Goal: Task Accomplishment & Management: Use online tool/utility

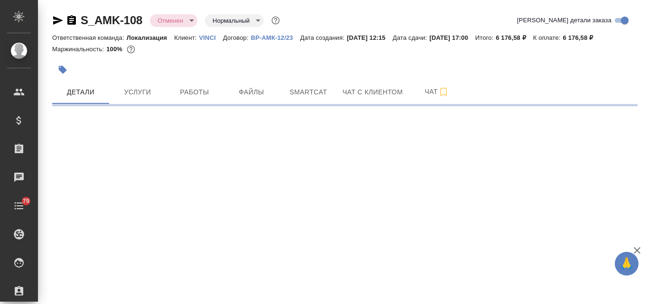
select select "RU"
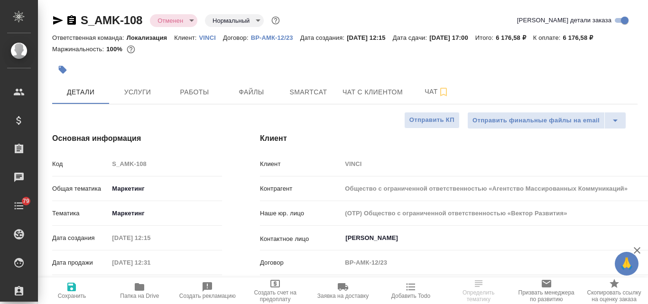
type textarea "x"
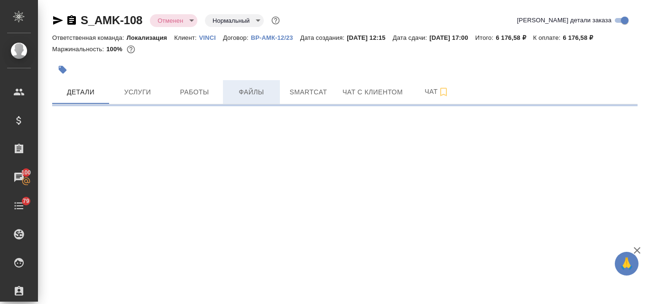
select select "RU"
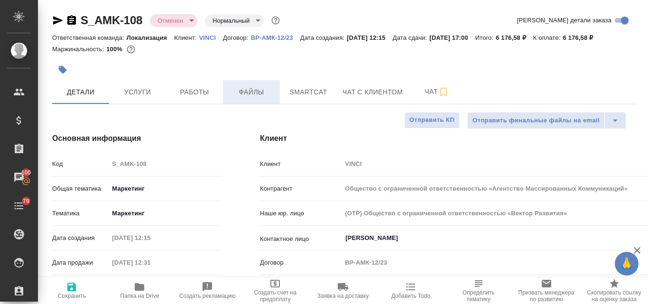
type textarea "x"
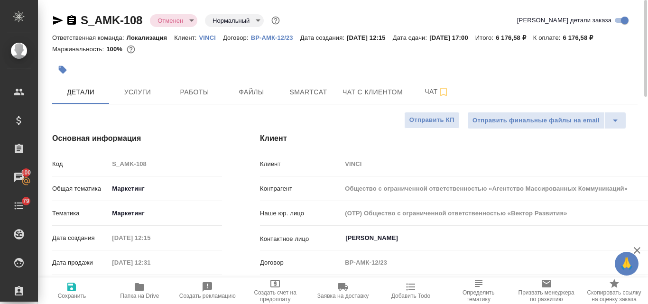
type textarea "x"
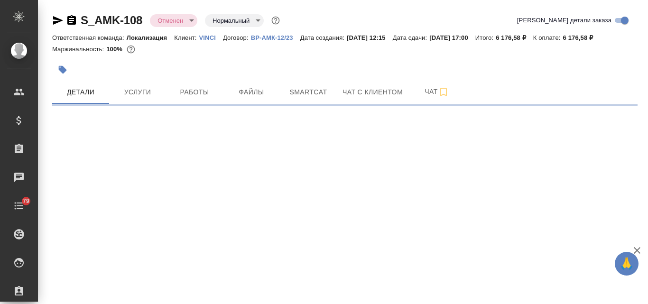
select select "RU"
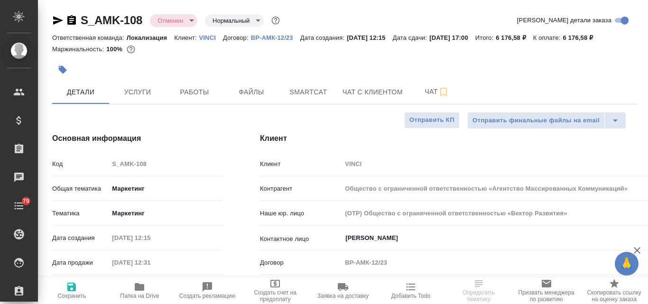
type textarea "x"
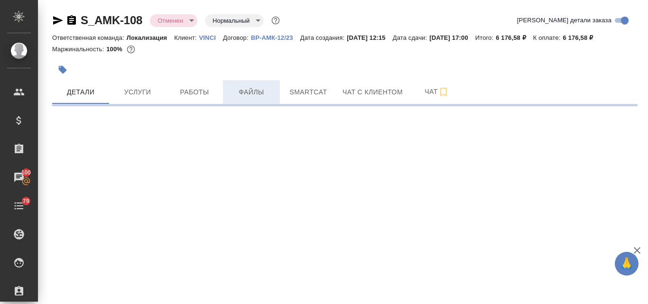
select select "RU"
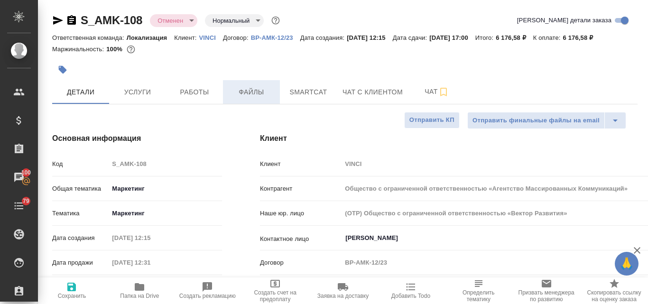
type textarea "x"
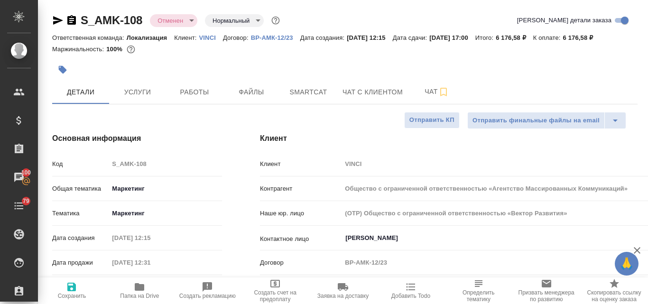
type textarea "x"
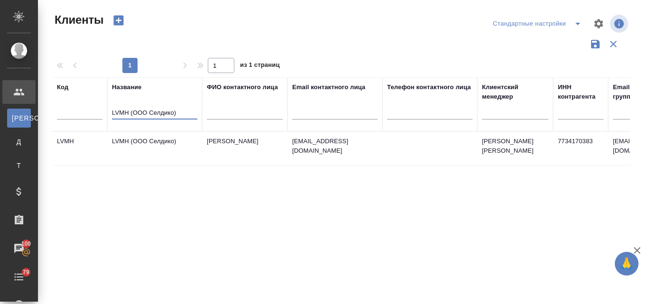
select select "RU"
drag, startPoint x: 179, startPoint y: 111, endPoint x: 110, endPoint y: 115, distance: 69.8
click at [110, 115] on th "Название LVMH (ООО Селдико)" at bounding box center [154, 104] width 95 height 54
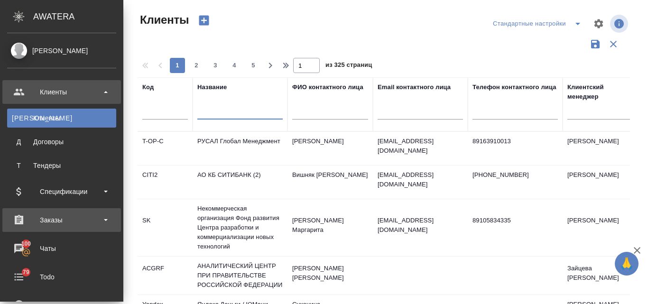
click at [55, 218] on div "Заказы" at bounding box center [61, 220] width 109 height 14
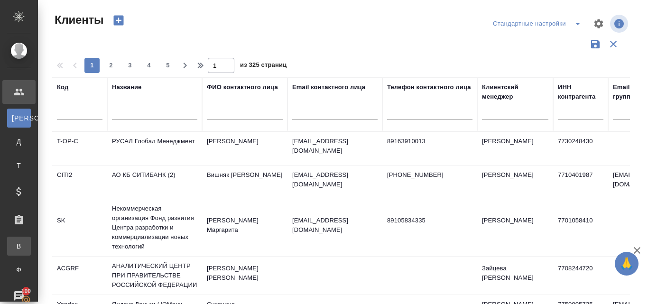
click at [14, 246] on div "Все заказы" at bounding box center [7, 245] width 14 height 9
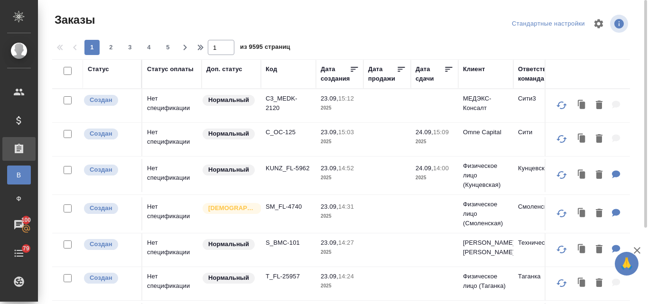
click at [272, 70] on div "Код" at bounding box center [271, 69] width 11 height 9
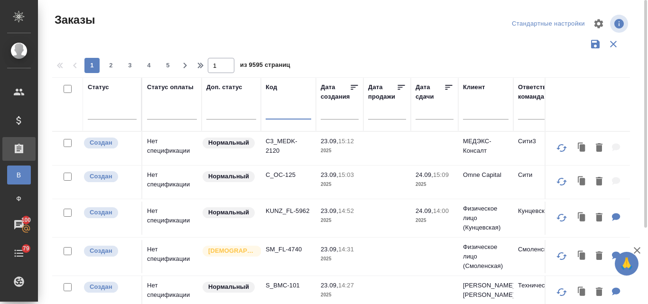
click at [276, 116] on input "text" at bounding box center [289, 114] width 46 height 12
paste input "S_FL_Loc-284"
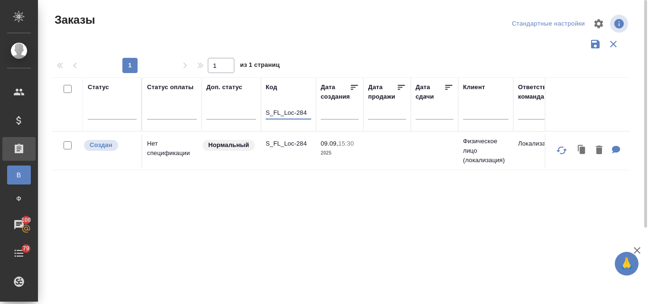
type input "S_FL_Loc-284"
click at [155, 151] on td "Нет спецификации" at bounding box center [171, 150] width 59 height 33
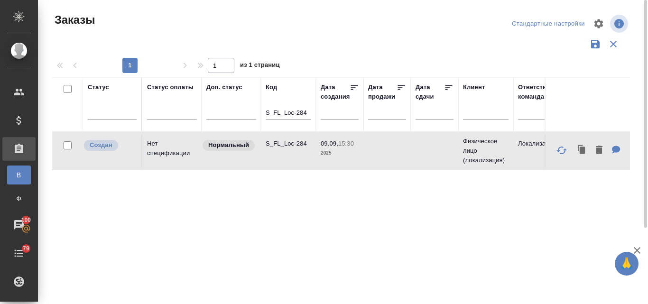
click at [155, 151] on td "Нет спецификации" at bounding box center [171, 150] width 59 height 33
drag, startPoint x: 310, startPoint y: 109, endPoint x: 264, endPoint y: 110, distance: 46.5
click at [264, 110] on th "Код S_FL_Loc-284" at bounding box center [288, 104] width 55 height 54
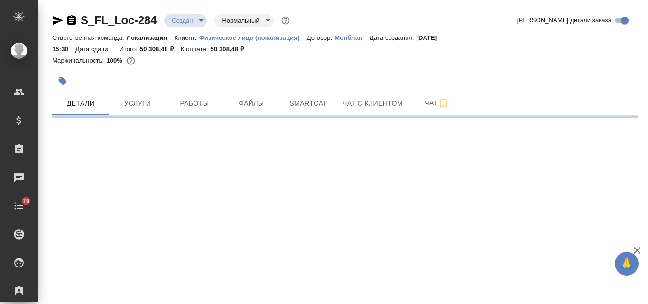
select select "RU"
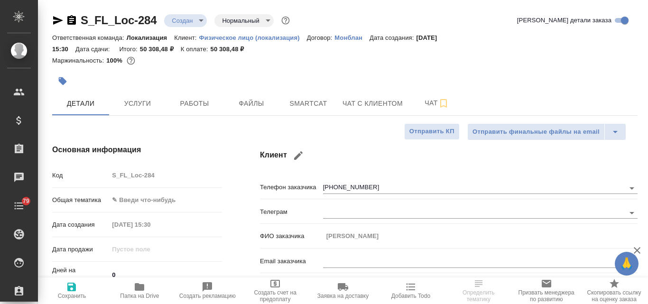
type textarea "x"
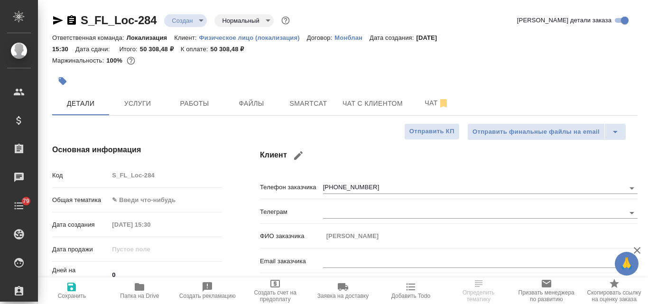
type textarea "x"
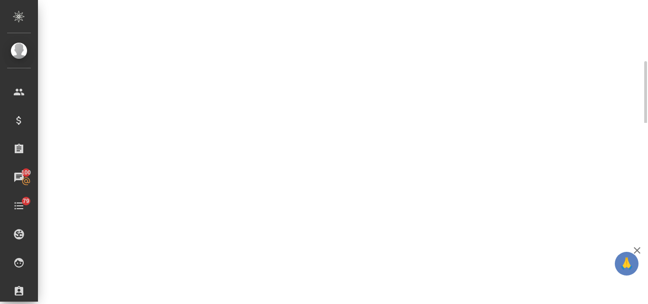
select select "RU"
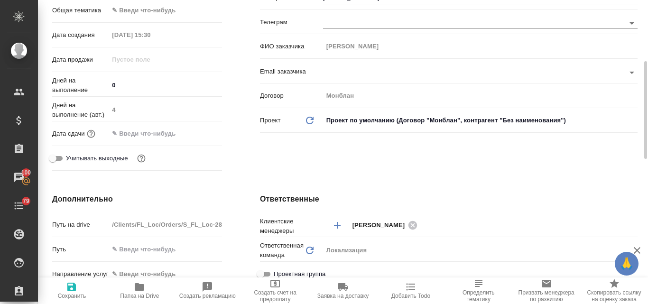
type textarea "x"
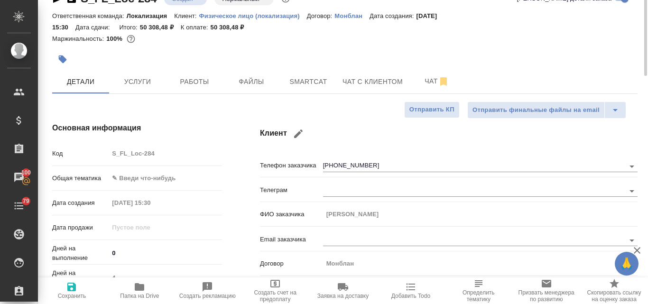
scroll to position [0, 0]
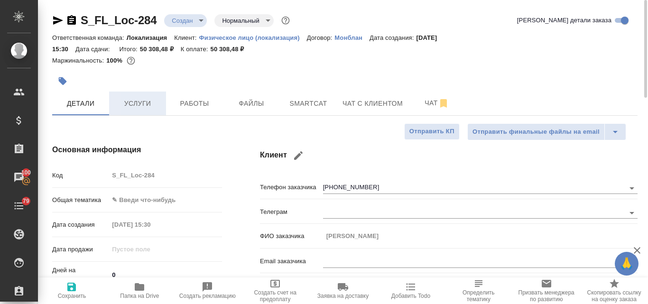
click at [135, 105] on span "Услуги" at bounding box center [138, 104] width 46 height 12
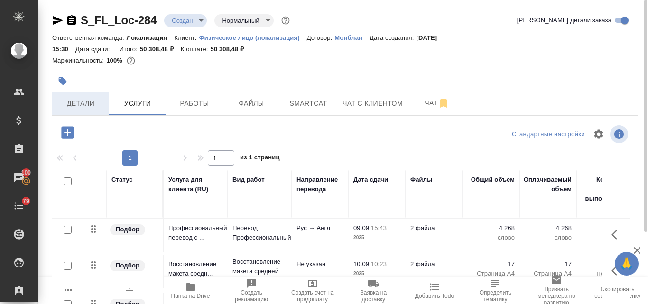
click at [85, 103] on span "Детали" at bounding box center [81, 104] width 46 height 12
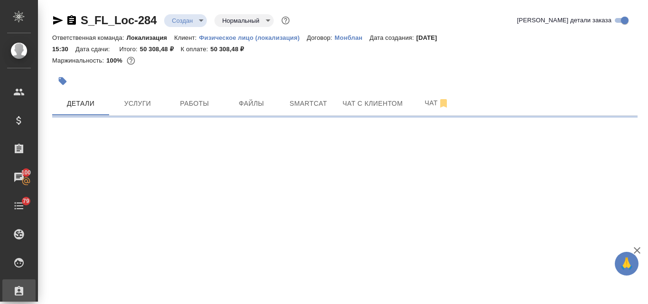
select select "RU"
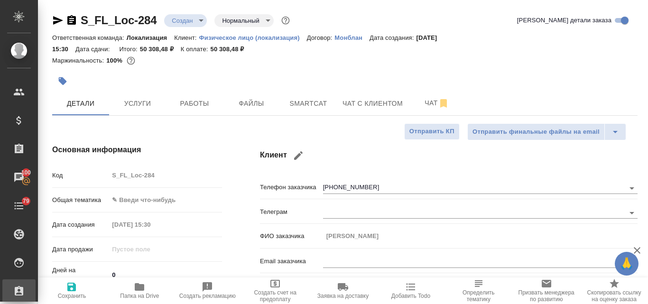
type textarea "x"
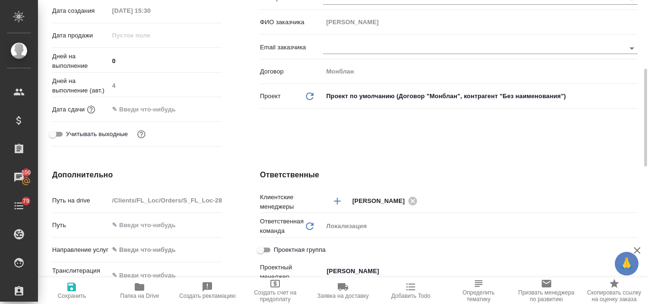
scroll to position [72, 0]
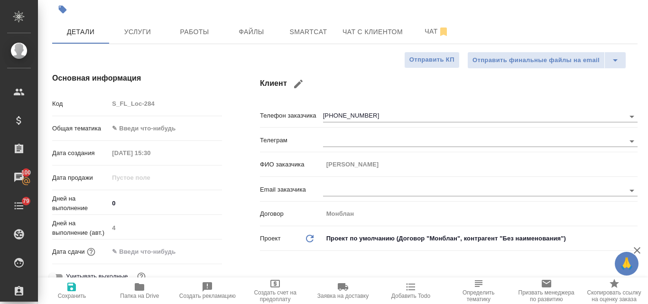
type textarea "x"
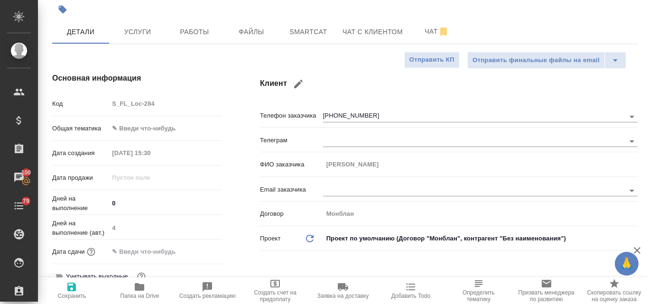
type textarea "x"
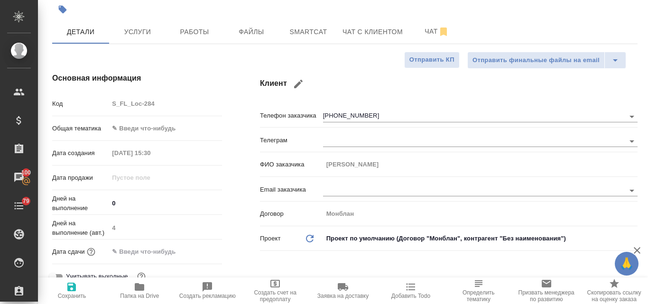
type textarea "x"
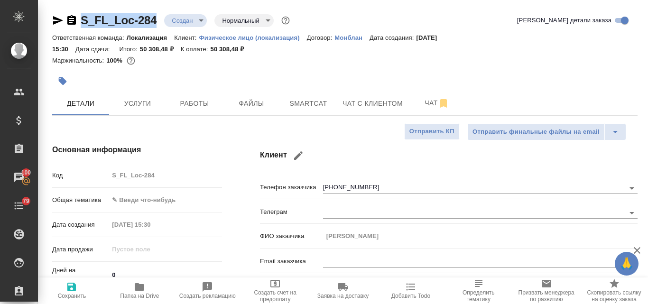
drag, startPoint x: 157, startPoint y: 18, endPoint x: 79, endPoint y: 23, distance: 78.5
click at [79, 23] on div "S_FL_Loc-284 Создан new Нормальный normal" at bounding box center [172, 20] width 240 height 15
copy link "S_FL_Loc-284"
type textarea "x"
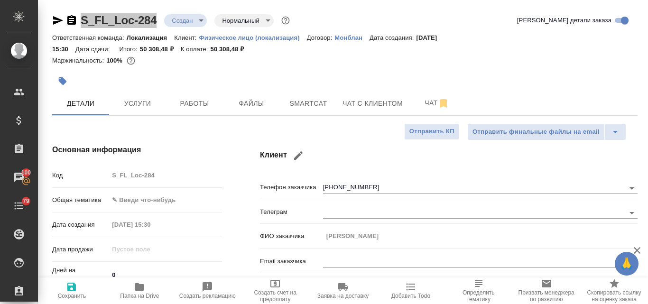
type textarea "x"
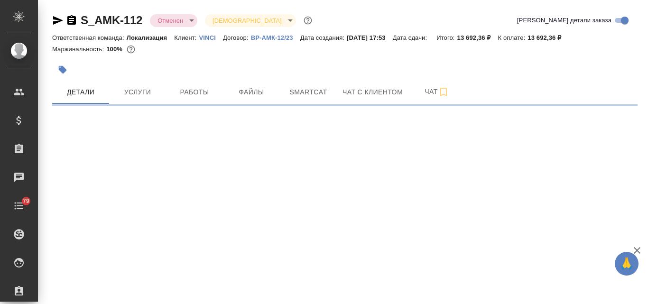
select select "RU"
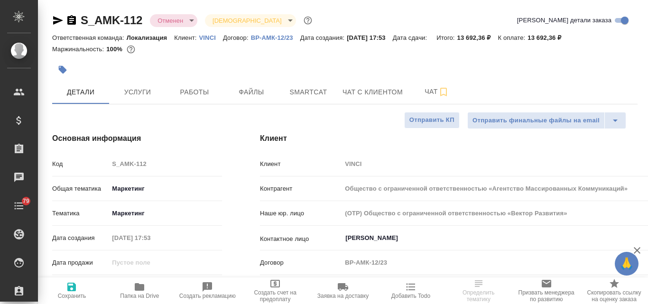
type textarea "x"
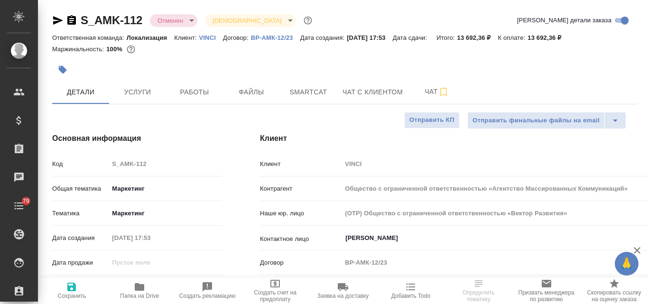
type textarea "x"
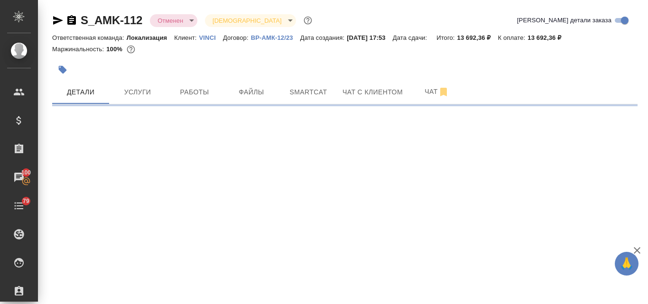
select select "RU"
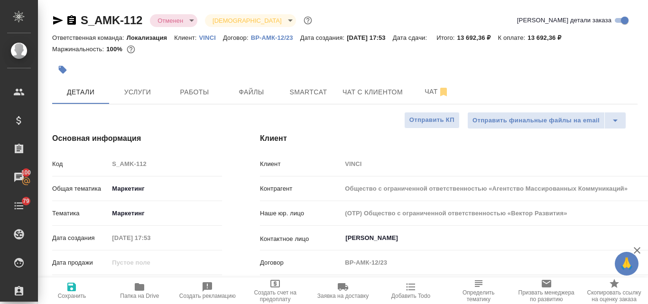
type textarea "x"
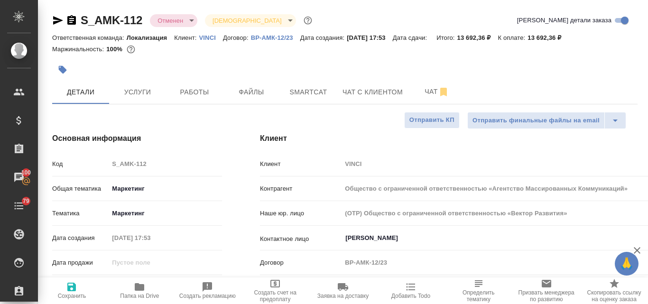
type textarea "x"
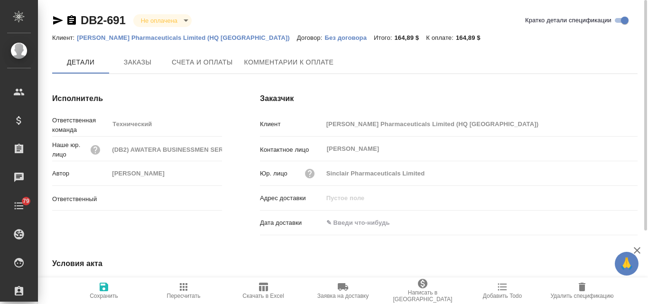
type input "[PERSON_NAME]"
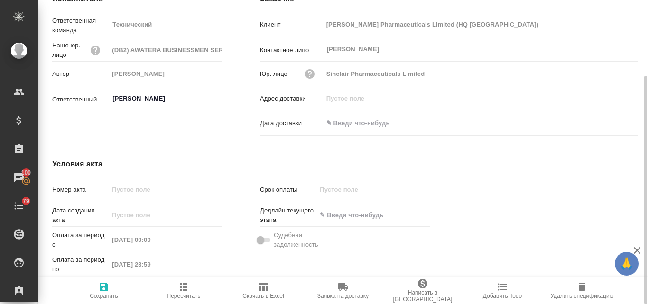
scroll to position [6, 0]
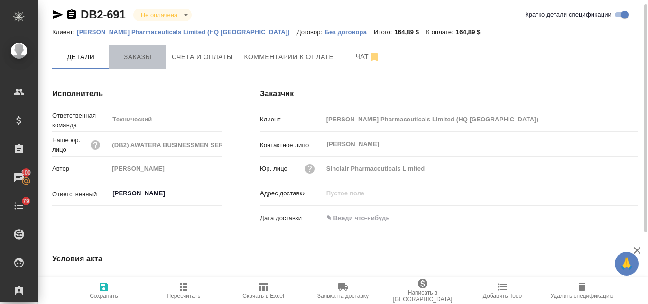
click at [135, 54] on span "Заказы" at bounding box center [138, 57] width 46 height 12
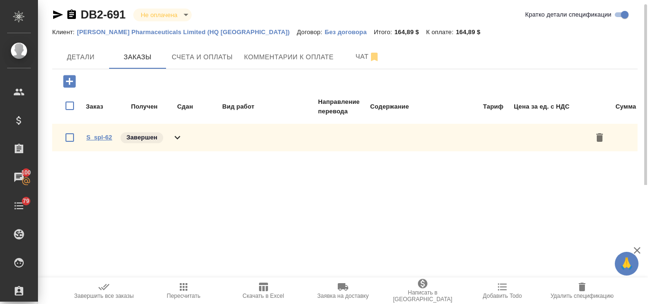
click at [95, 139] on link "S_spl-62" at bounding box center [99, 137] width 26 height 7
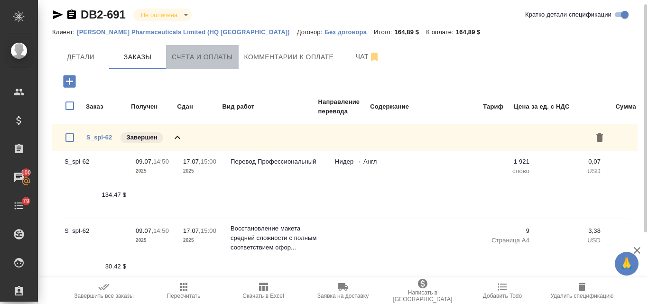
click at [195, 55] on span "Счета и оплаты" at bounding box center [202, 57] width 61 height 12
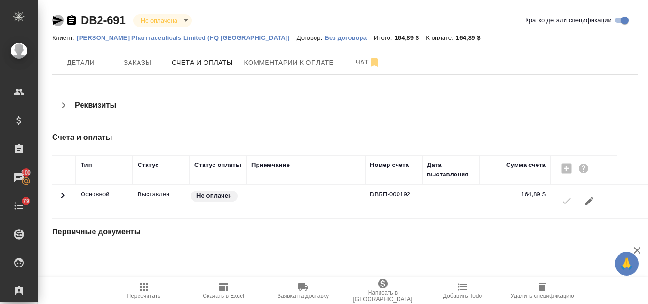
click at [57, 18] on icon "button" at bounding box center [58, 20] width 10 height 9
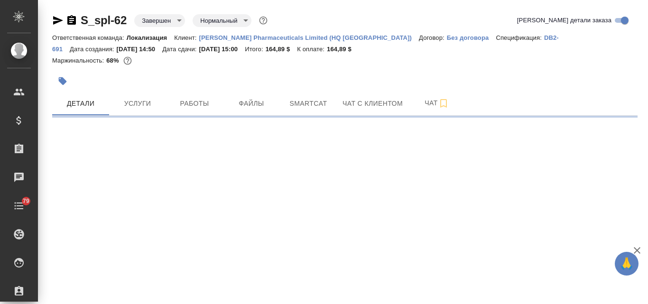
select select "RU"
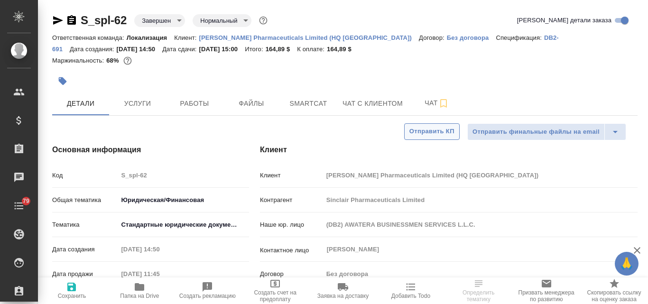
type textarea "x"
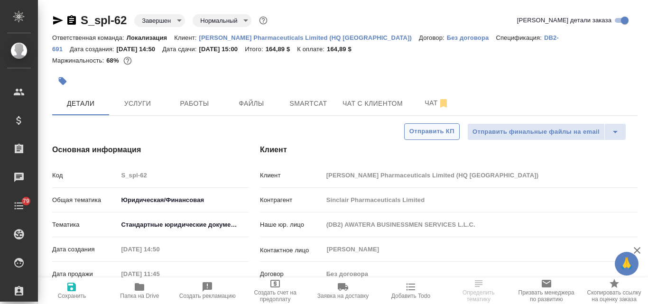
type textarea "x"
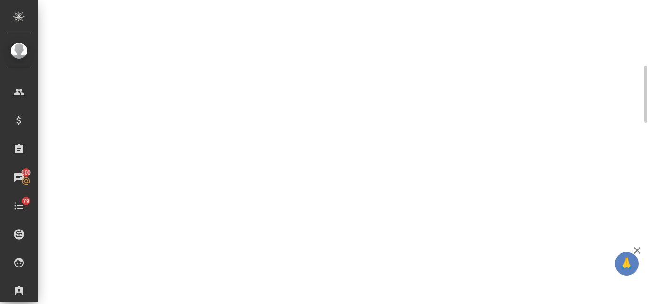
scroll to position [142, 0]
select select "RU"
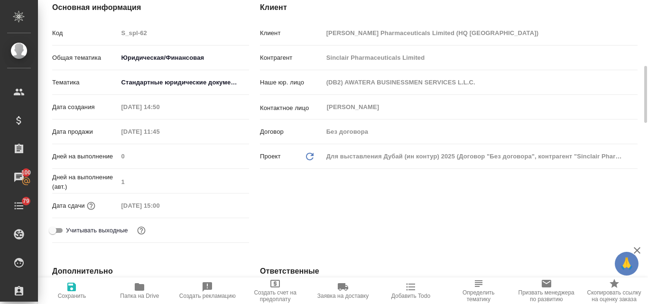
type textarea "x"
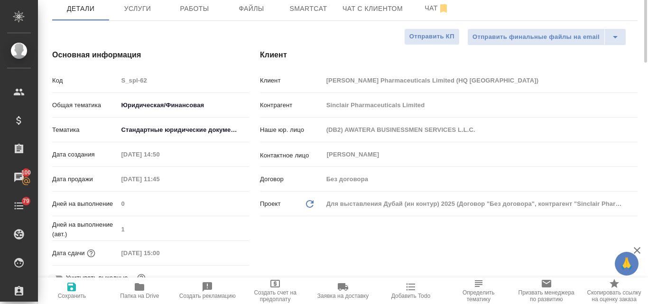
scroll to position [0, 0]
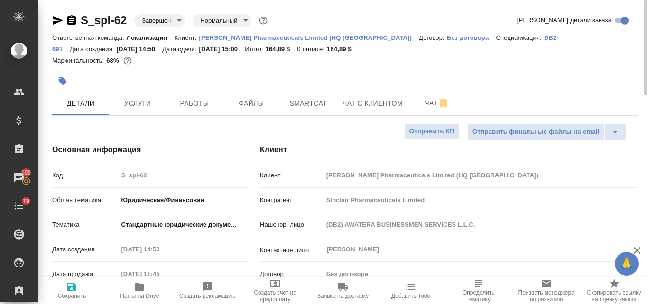
type textarea "x"
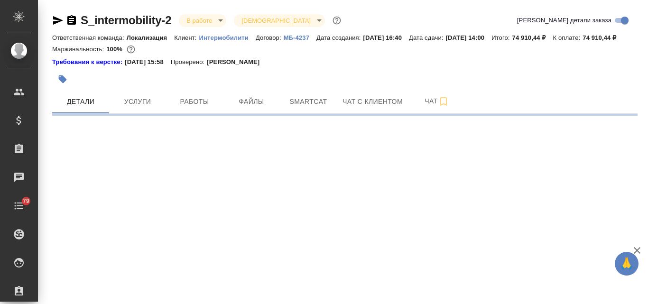
select select "RU"
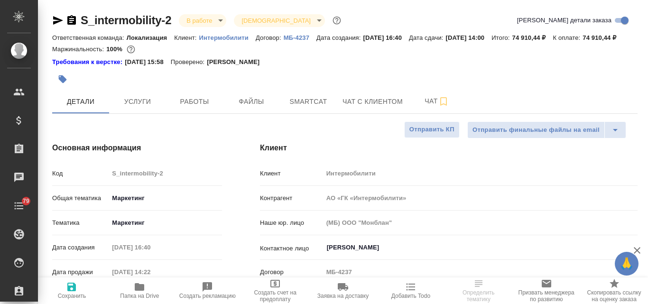
type textarea "x"
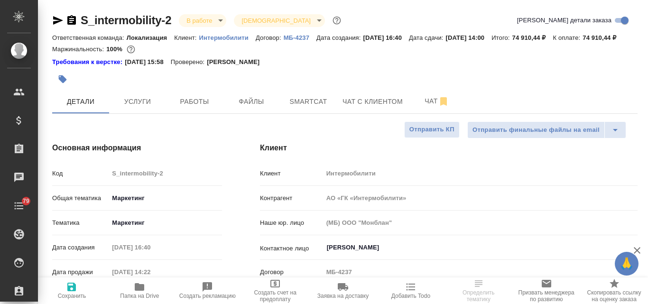
type textarea "x"
drag, startPoint x: 195, startPoint y: 50, endPoint x: 166, endPoint y: 48, distance: 29.0
click at [582, 41] on p "74 910,44 ₽" at bounding box center [602, 37] width 41 height 7
copy p "74 910,44"
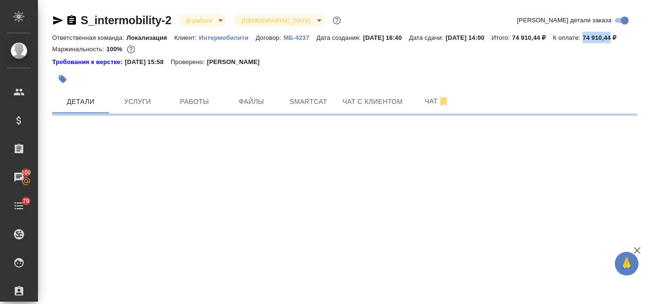
select select "RU"
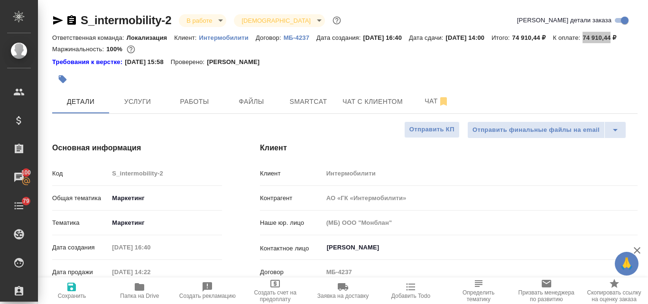
type textarea "x"
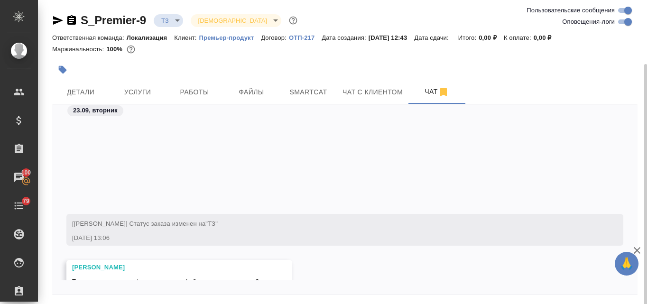
scroll to position [198, 0]
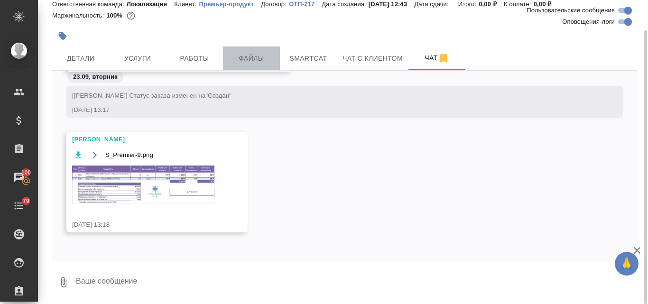
click at [235, 59] on span "Файлы" at bounding box center [252, 59] width 46 height 12
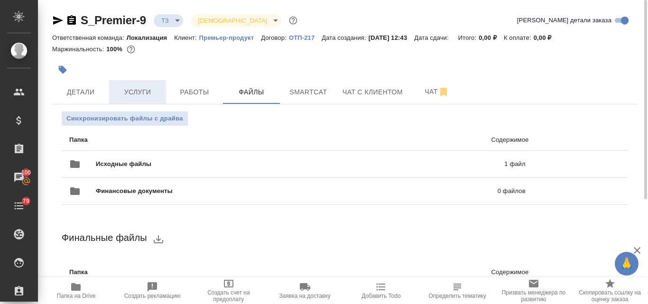
click at [148, 93] on span "Услуги" at bounding box center [138, 92] width 46 height 12
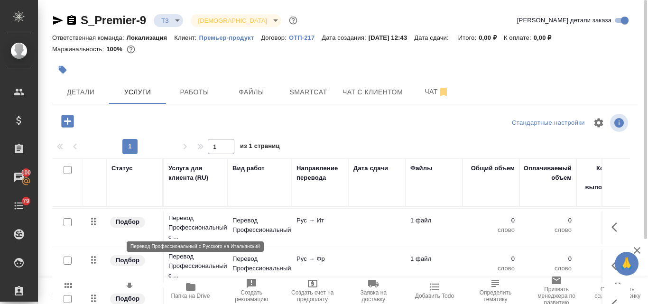
click at [217, 213] on p "Перевод Профессиональный с ..." at bounding box center [195, 227] width 55 height 28
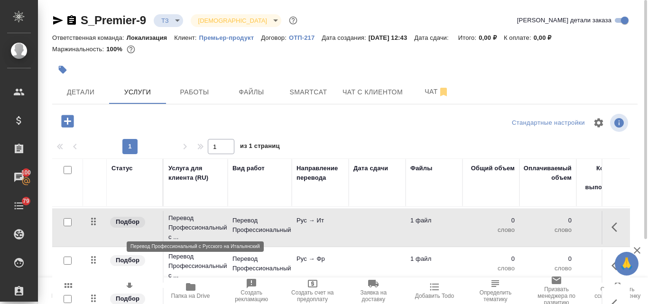
click at [217, 213] on p "Перевод Профессиональный с ..." at bounding box center [195, 227] width 55 height 28
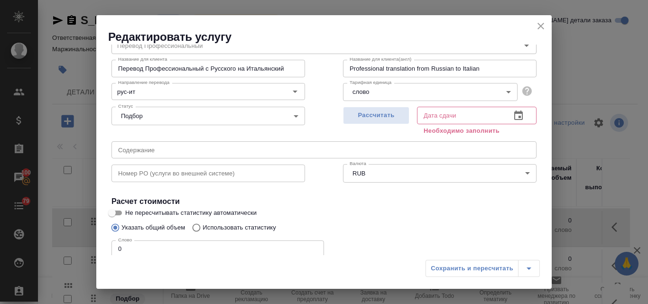
scroll to position [95, 0]
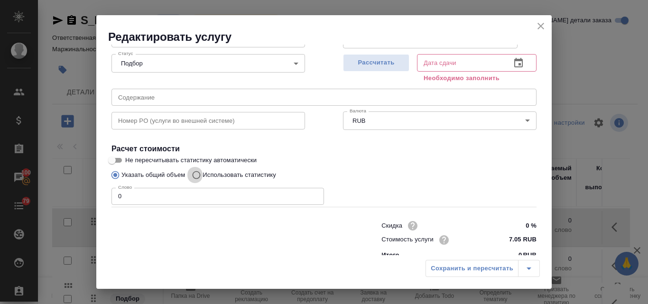
click at [198, 176] on input "Использовать статистику" at bounding box center [194, 175] width 15 height 18
radio input "true"
radio input "false"
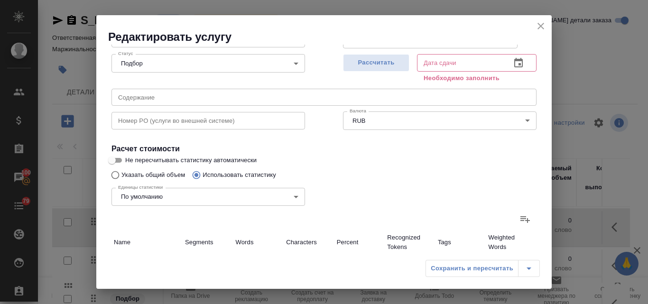
click at [519, 222] on icon at bounding box center [524, 218] width 11 height 11
click at [0, 0] on input "file" at bounding box center [0, 0] width 0 height 0
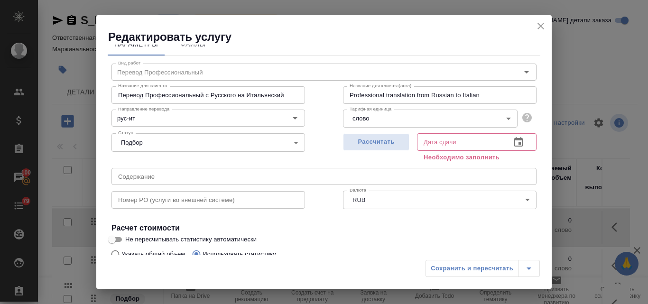
scroll to position [0, 0]
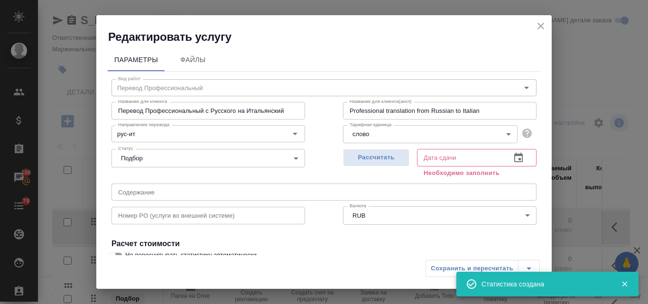
type input "29"
type input "266"
type input "2084"
type input "29"
type input "266"
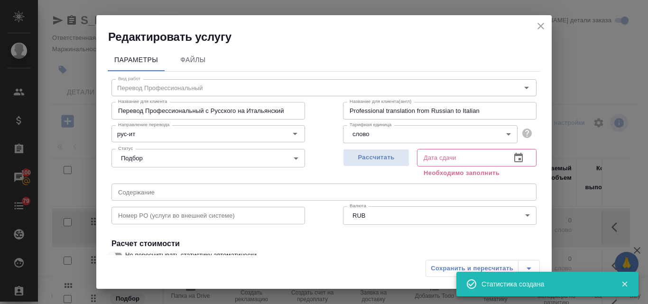
type input "2084"
type input "29"
type input "266"
type input "2084"
click at [366, 161] on span "Рассчитать" at bounding box center [376, 157] width 56 height 11
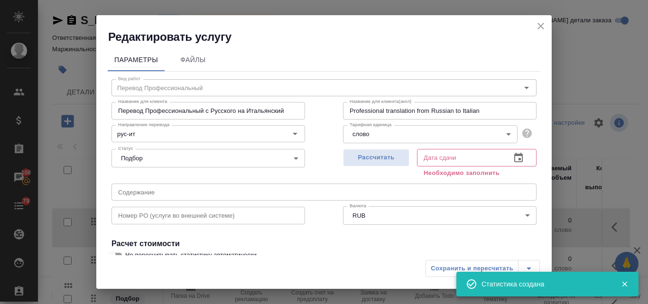
type input "23.09.2025 15:44"
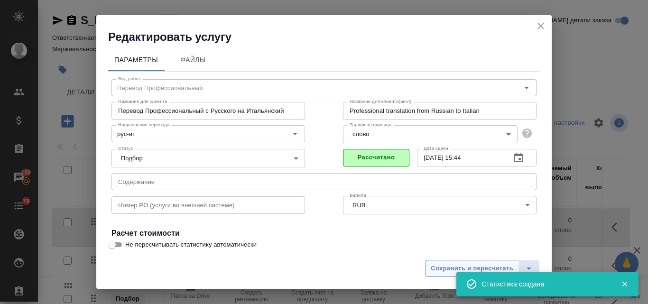
click at [437, 271] on span "Сохранить и пересчитать" at bounding box center [472, 268] width 83 height 11
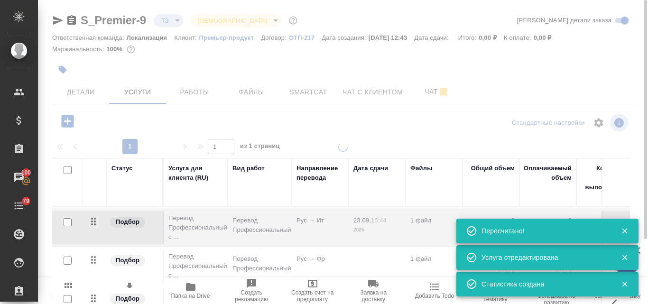
type input "new"
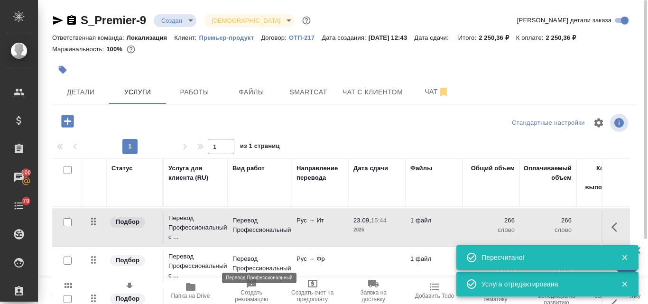
click at [257, 256] on p "Перевод Профессиональный" at bounding box center [259, 263] width 55 height 19
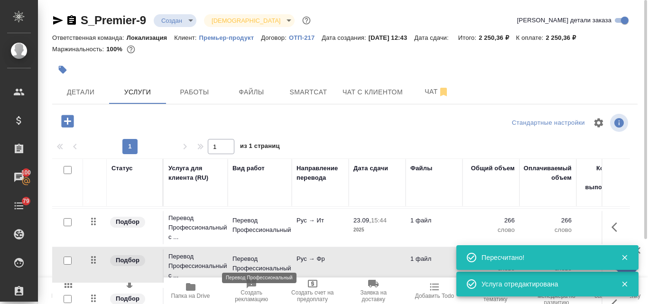
click at [257, 256] on p "Перевод Профессиональный" at bounding box center [259, 263] width 55 height 19
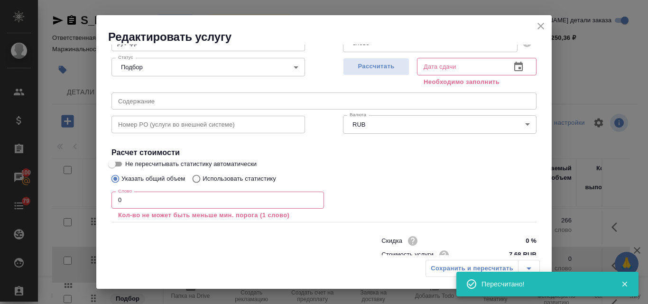
scroll to position [95, 0]
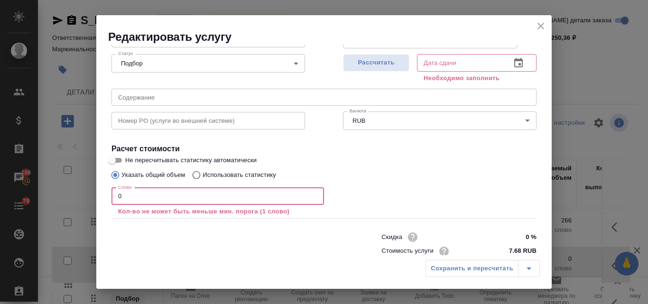
drag, startPoint x: 150, startPoint y: 190, endPoint x: 116, endPoint y: 194, distance: 34.4
click at [116, 194] on input "0" at bounding box center [217, 196] width 212 height 17
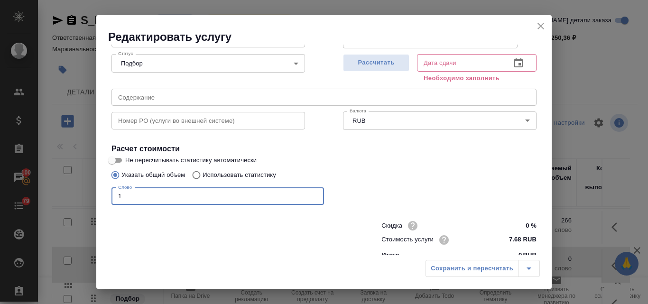
type input "1"
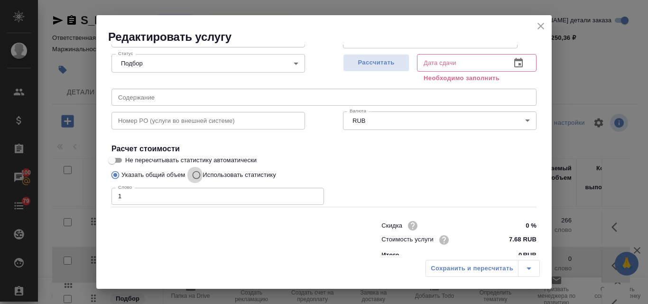
click at [194, 177] on input "Использовать статистику" at bounding box center [194, 175] width 15 height 18
radio input "true"
radio input "false"
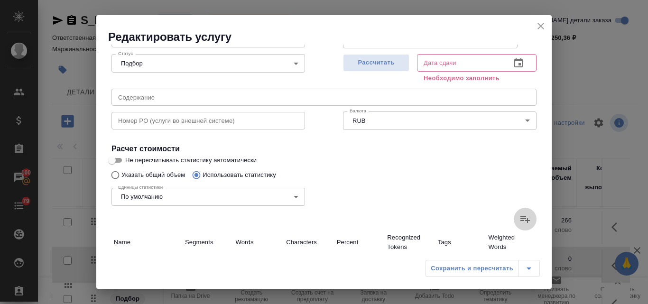
click at [519, 225] on icon at bounding box center [524, 218] width 11 height 11
click at [0, 0] on input "file" at bounding box center [0, 0] width 0 height 0
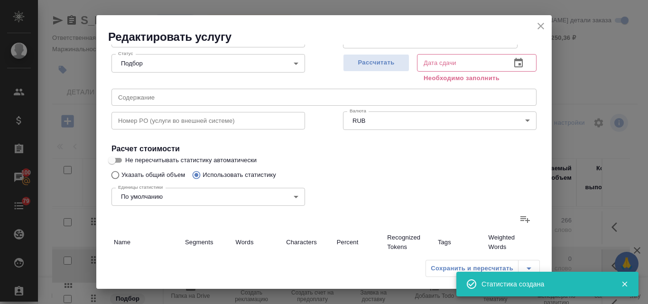
type input "29"
type input "266"
type input "2084"
type input "29"
type input "266"
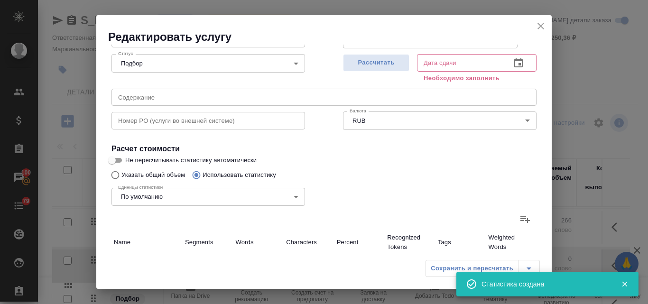
type input "2084"
type input "29"
type input "266"
type input "2084"
click at [351, 63] on span "Рассчитать" at bounding box center [376, 62] width 56 height 11
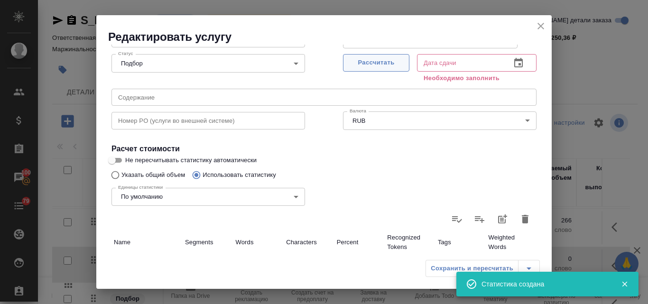
type input "23.09.2025 15:44"
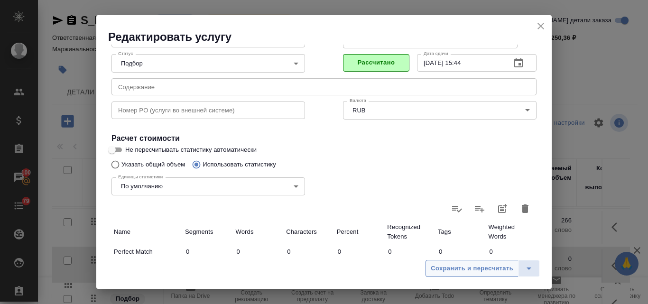
click at [476, 267] on span "Сохранить и пересчитать" at bounding box center [472, 268] width 83 height 11
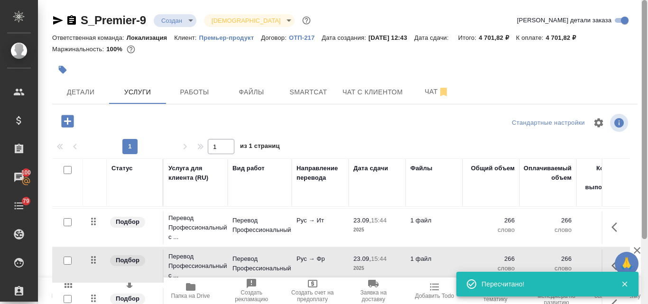
scroll to position [83, 0]
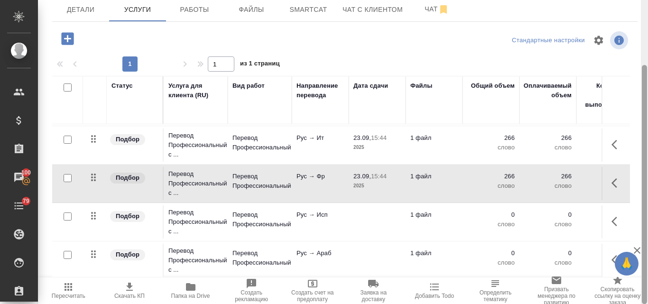
drag, startPoint x: 647, startPoint y: 150, endPoint x: 645, endPoint y: 165, distance: 15.4
click at [645, 165] on div at bounding box center [644, 152] width 7 height 304
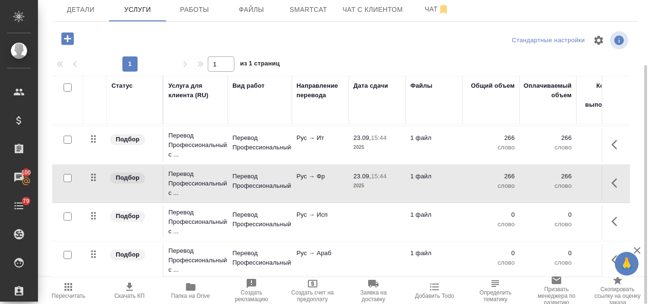
click at [308, 212] on p "Рус → Исп" at bounding box center [319, 214] width 47 height 9
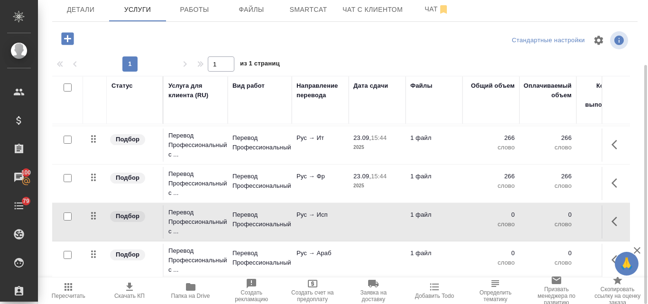
click at [308, 212] on p "Рус → Исп" at bounding box center [319, 214] width 47 height 9
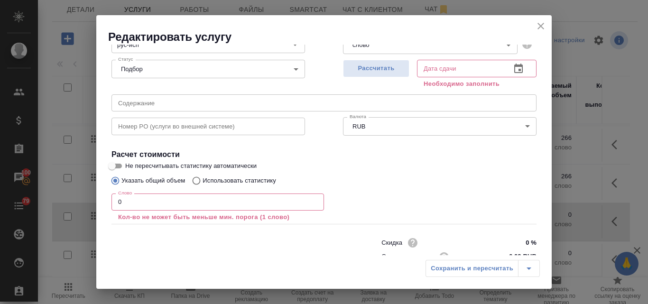
scroll to position [95, 0]
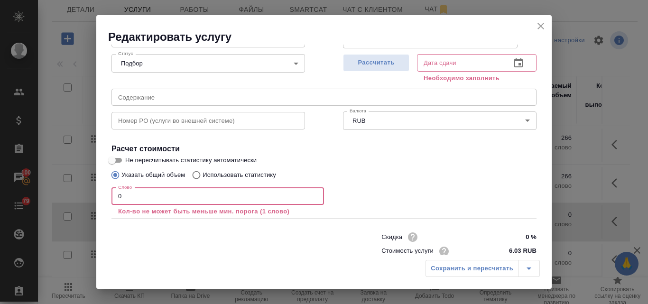
drag, startPoint x: 125, startPoint y: 194, endPoint x: 117, endPoint y: 195, distance: 8.6
click at [117, 195] on input "0" at bounding box center [217, 196] width 212 height 17
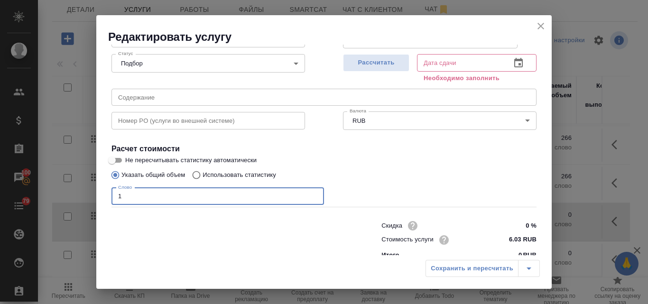
type input "1"
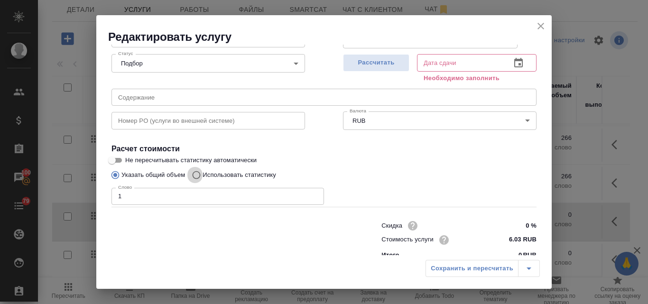
click at [199, 175] on input "Использовать статистику" at bounding box center [194, 175] width 15 height 18
radio input "true"
radio input "false"
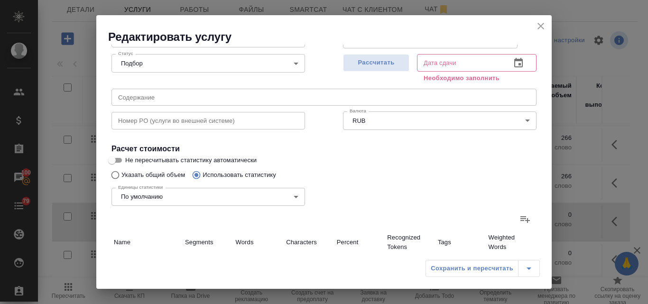
click at [520, 217] on icon at bounding box center [524, 219] width 9 height 7
click at [0, 0] on input "file" at bounding box center [0, 0] width 0 height 0
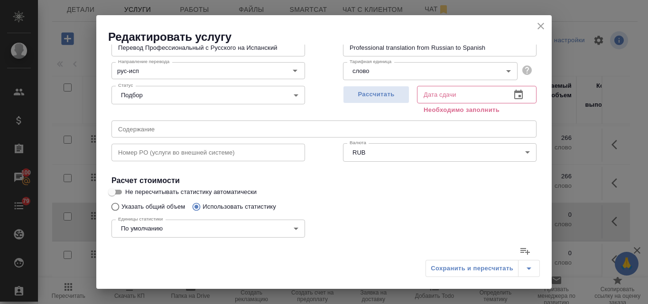
scroll to position [47, 0]
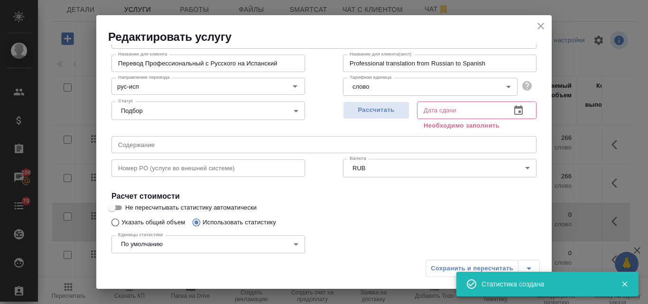
type input "29"
type input "266"
type input "2084"
type input "29"
type input "266"
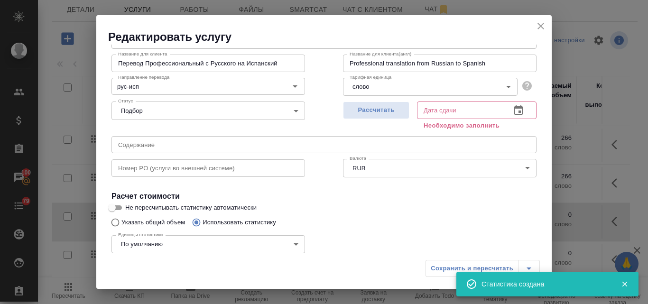
type input "2084"
type input "29"
type input "266"
type input "2084"
click at [378, 116] on button "Рассчитать" at bounding box center [376, 110] width 66 height 18
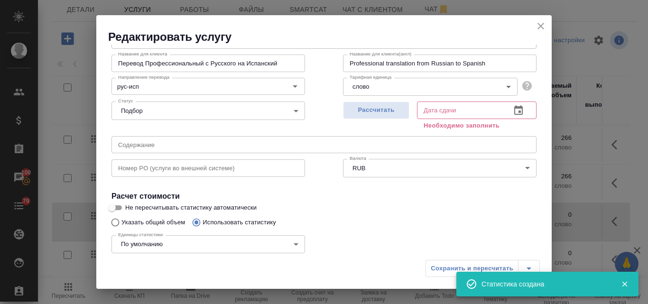
type input "23.09.2025 15:45"
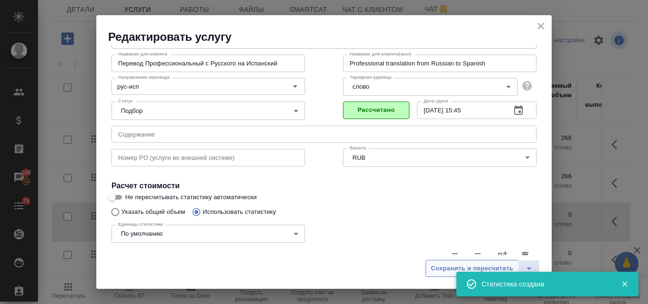
click at [448, 270] on span "Сохранить и пересчитать" at bounding box center [472, 268] width 83 height 11
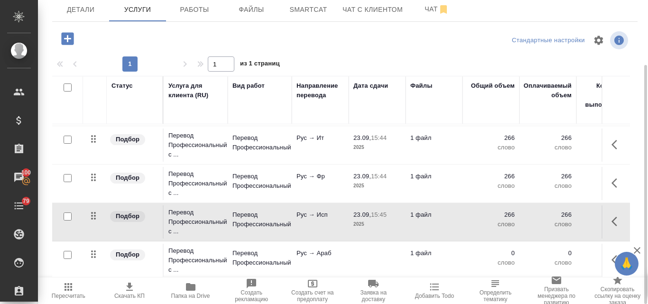
click at [331, 249] on p "Рус → Араб" at bounding box center [319, 253] width 47 height 9
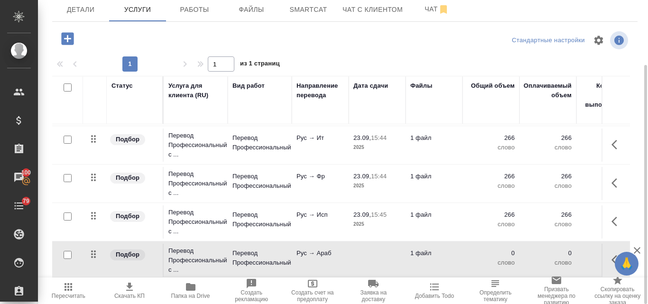
click at [331, 249] on p "Рус → Араб" at bounding box center [319, 253] width 47 height 9
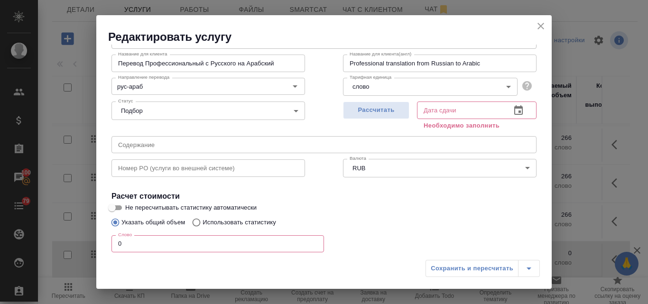
scroll to position [95, 0]
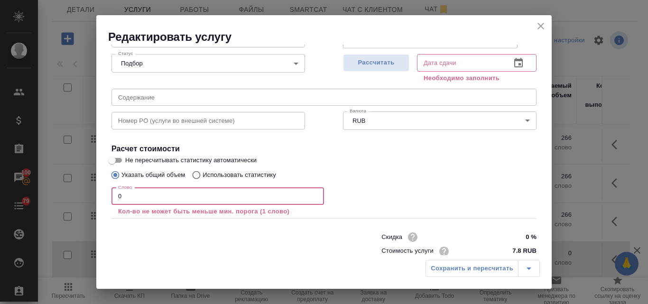
drag, startPoint x: 128, startPoint y: 195, endPoint x: 116, endPoint y: 198, distance: 12.1
click at [116, 198] on input "0" at bounding box center [217, 196] width 212 height 17
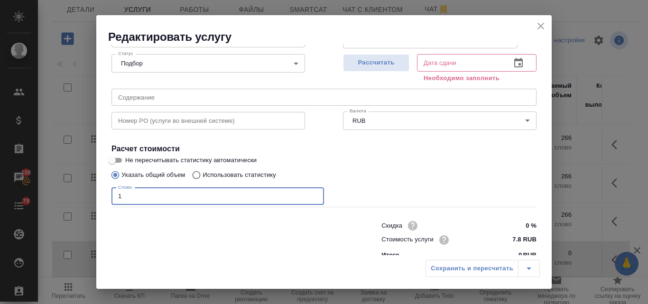
type input "1"
click at [196, 178] on input "Использовать статистику" at bounding box center [194, 175] width 15 height 18
radio input "true"
radio input "false"
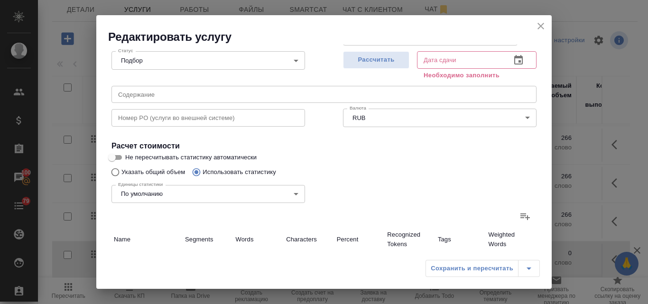
scroll to position [142, 0]
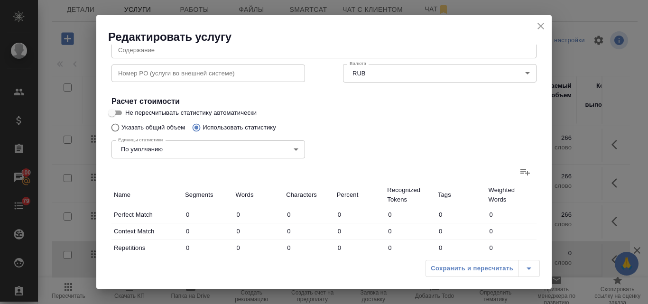
click at [519, 172] on icon at bounding box center [524, 171] width 11 height 11
click at [0, 0] on input "file" at bounding box center [0, 0] width 0 height 0
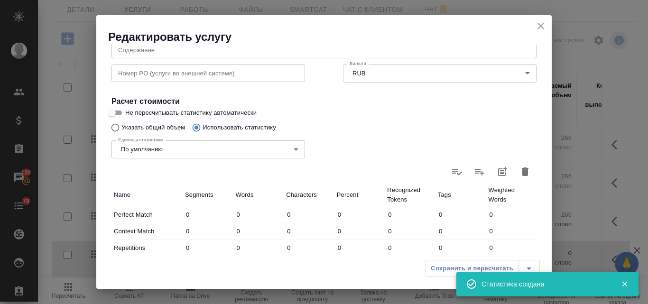
type input "29"
type input "266"
type input "2084"
type input "29"
type input "266"
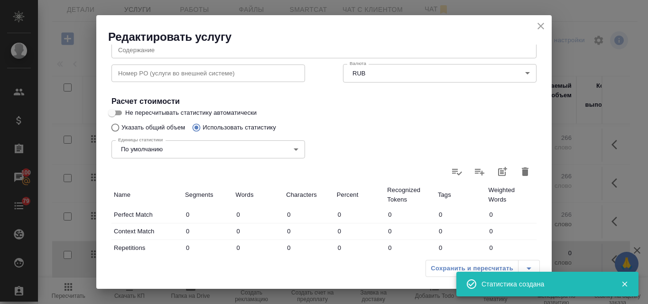
type input "2084"
type input "29"
type input "266"
type input "2084"
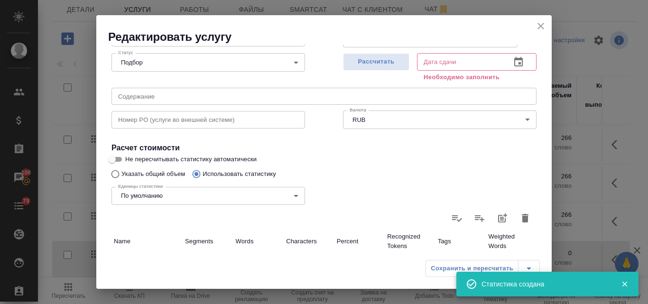
scroll to position [95, 0]
click at [358, 63] on span "Рассчитать" at bounding box center [376, 62] width 56 height 11
type input "23.09.2025 15:45"
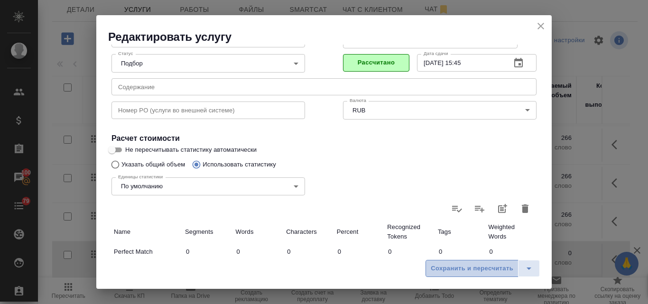
click at [435, 264] on span "Сохранить и пересчитать" at bounding box center [472, 268] width 83 height 11
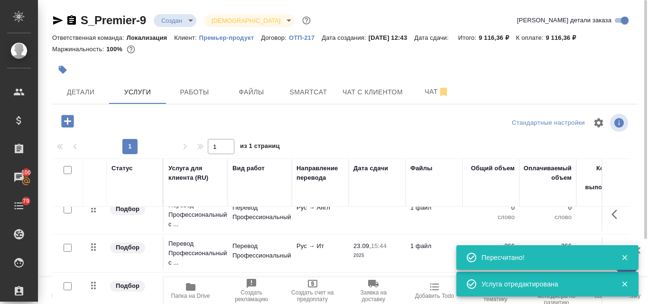
scroll to position [0, 0]
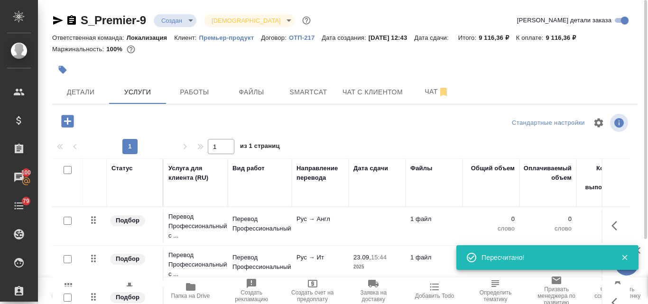
click at [287, 217] on td "Перевод Профессиональный" at bounding box center [260, 226] width 64 height 33
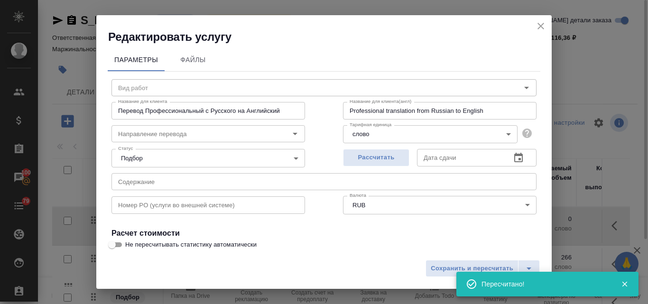
type input "Перевод Профессиональный"
type input "рус-англ"
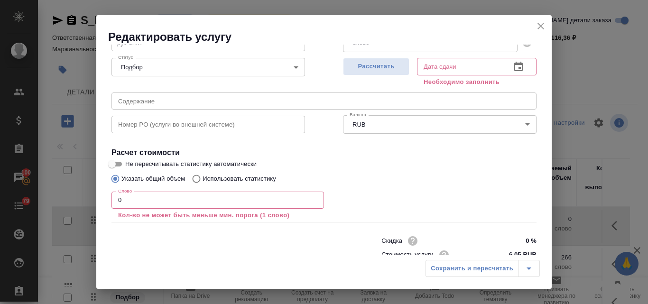
scroll to position [95, 0]
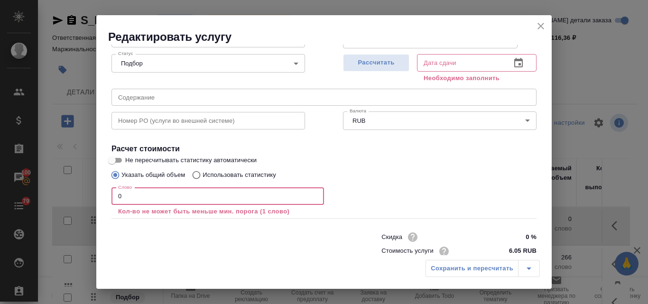
drag, startPoint x: 124, startPoint y: 197, endPoint x: 117, endPoint y: 199, distance: 8.0
click at [115, 199] on input "0" at bounding box center [217, 196] width 212 height 17
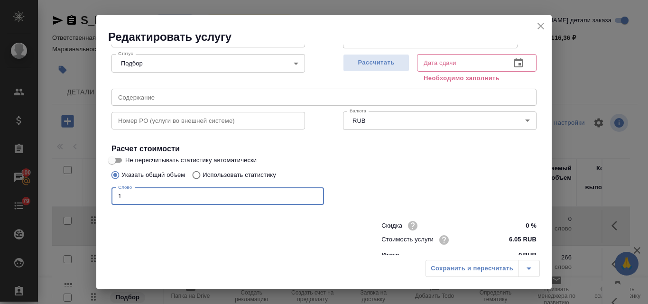
type input "1"
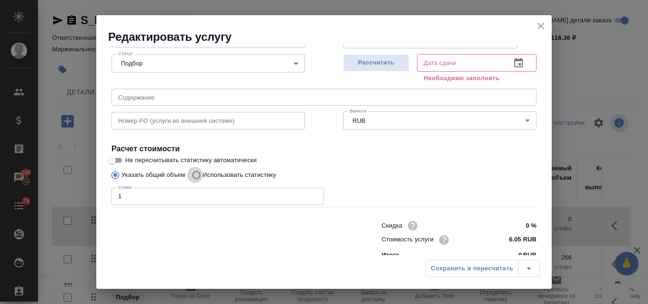
click at [196, 175] on input "Использовать статистику" at bounding box center [194, 175] width 15 height 18
radio input "true"
radio input "false"
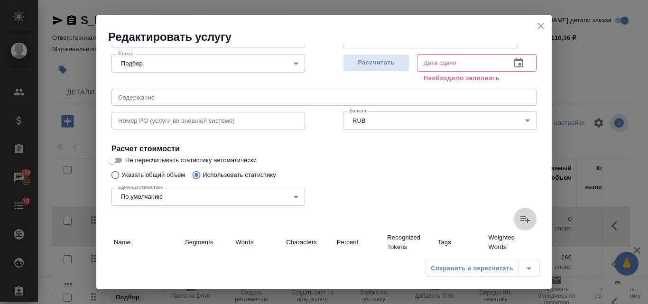
click at [519, 216] on icon at bounding box center [524, 218] width 11 height 11
click at [0, 0] on input "file" at bounding box center [0, 0] width 0 height 0
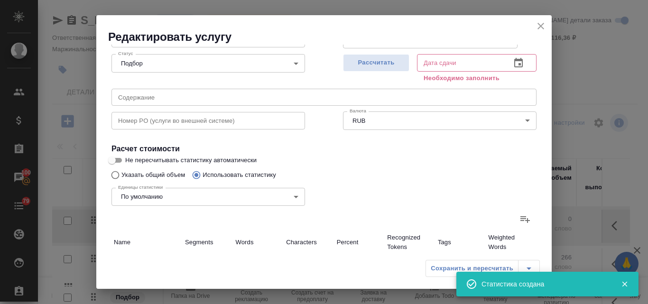
type input "4"
type input "56"
type input "450"
type input "1"
type input "14"
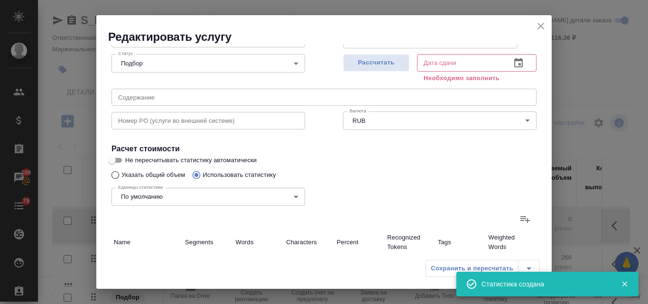
type input "107"
type input "24"
type input "196"
type input "1527"
type input "29"
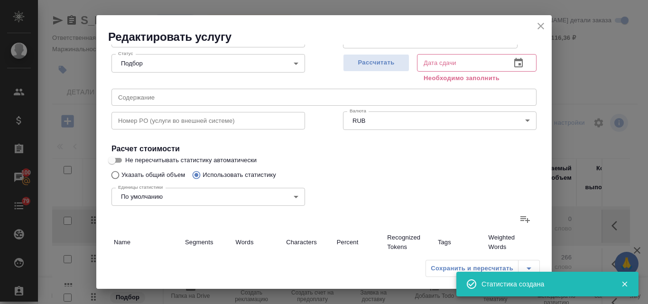
type input "266"
type input "2084"
type input "29"
type input "266"
type input "2084"
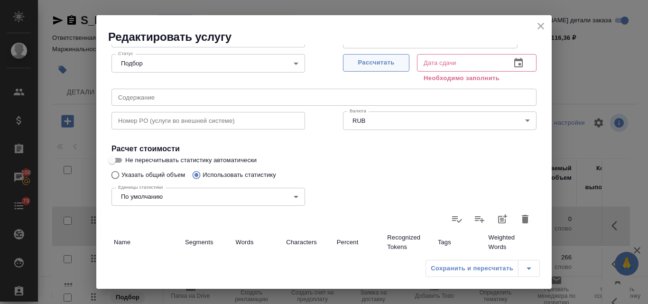
click at [382, 64] on span "Рассчитать" at bounding box center [376, 62] width 56 height 11
type input "23.09.2025 15:46"
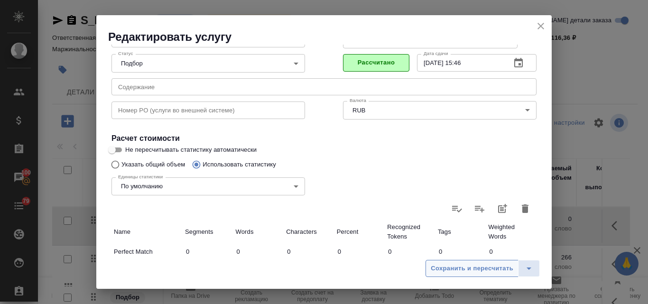
click at [461, 270] on span "Сохранить и пересчитать" at bounding box center [472, 268] width 83 height 11
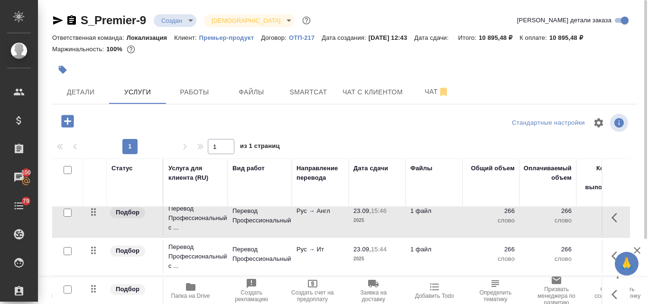
scroll to position [0, 0]
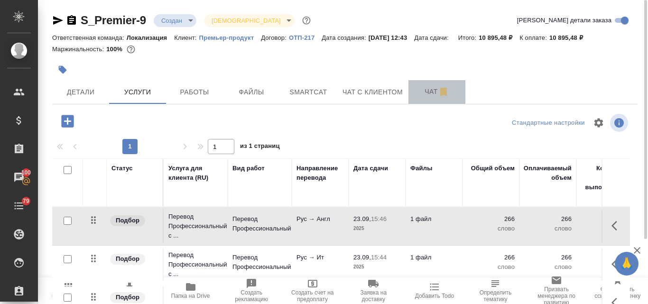
click at [428, 92] on span "Чат" at bounding box center [437, 92] width 46 height 12
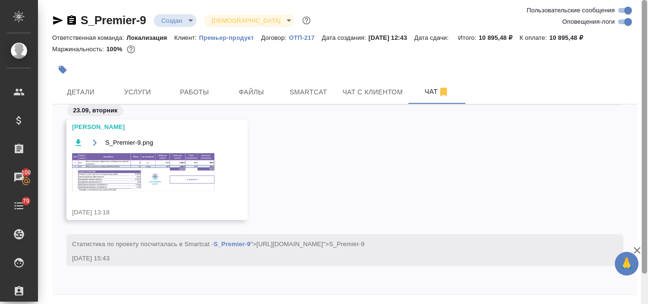
scroll to position [34, 0]
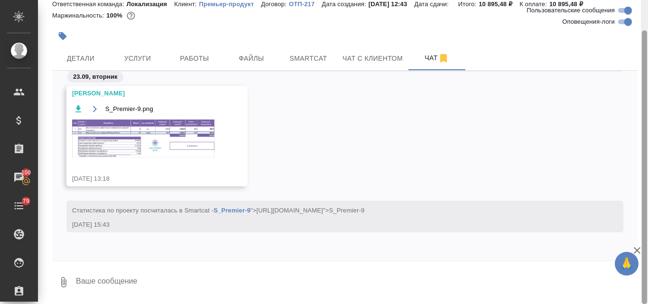
drag, startPoint x: 647, startPoint y: 98, endPoint x: 643, endPoint y: 235, distance: 137.6
click at [644, 236] on div at bounding box center [644, 152] width 7 height 304
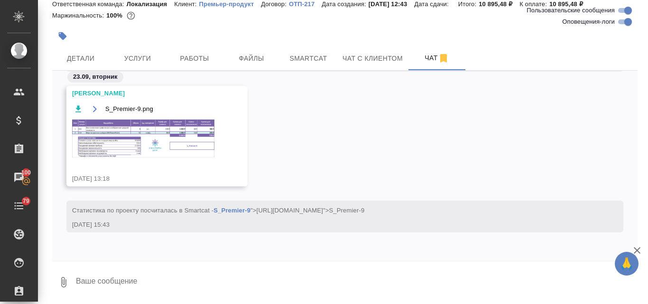
click at [104, 277] on textarea at bounding box center [356, 282] width 563 height 32
type textarea "Спасибо!"
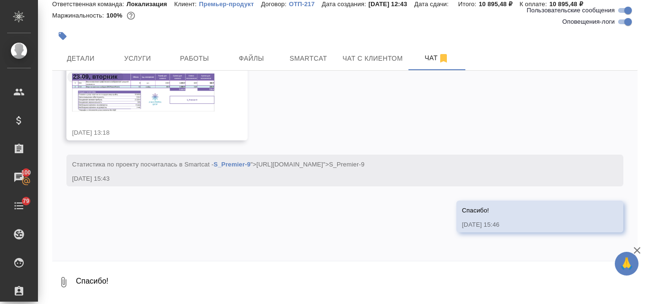
click at [124, 95] on img at bounding box center [143, 93] width 142 height 38
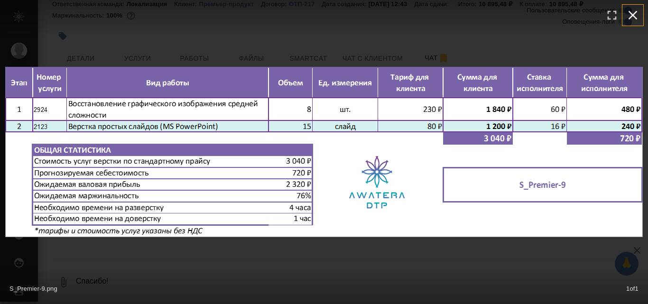
click at [632, 16] on icon "button" at bounding box center [632, 15] width 9 height 9
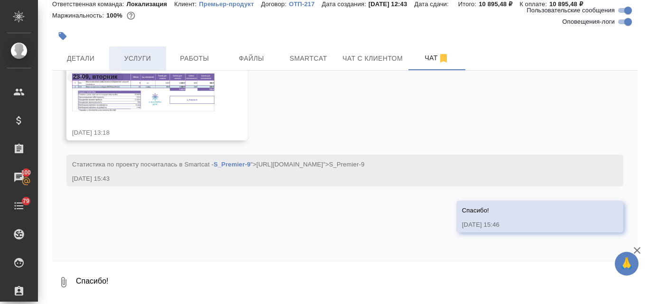
click at [123, 60] on span "Услуги" at bounding box center [138, 59] width 46 height 12
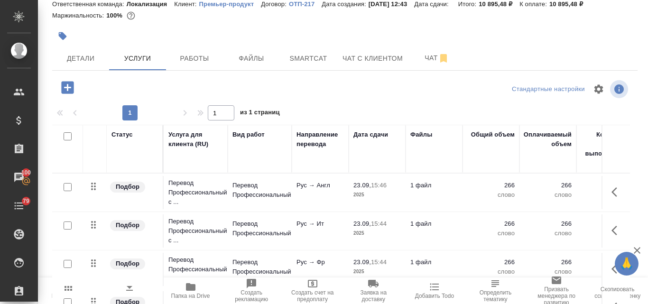
click at [69, 89] on icon "button" at bounding box center [67, 87] width 12 height 12
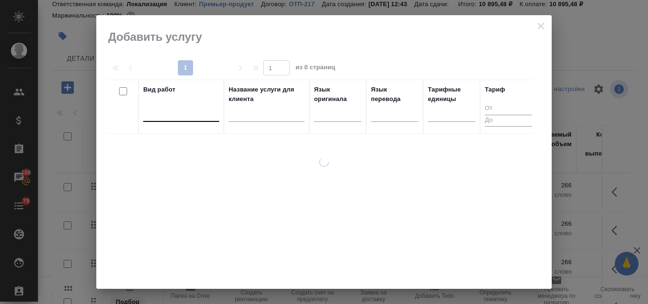
click at [150, 110] on div at bounding box center [181, 112] width 76 height 14
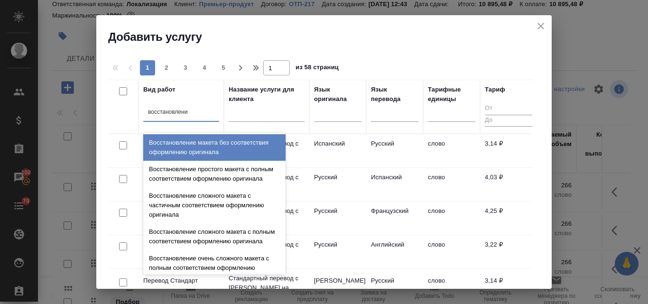
type input "восстановление"
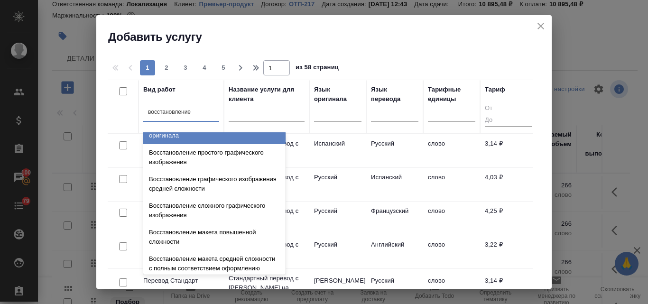
scroll to position [142, 0]
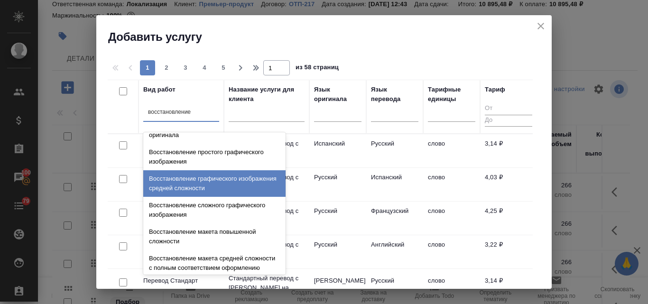
click at [212, 197] on div "Восстановление графического изображения средней сложности" at bounding box center [214, 183] width 142 height 27
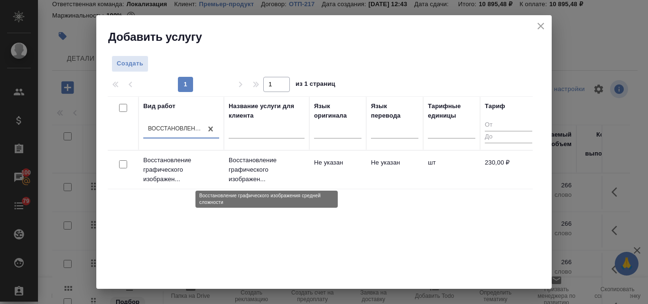
click at [256, 161] on p "Восстановление графического изображен..." at bounding box center [267, 170] width 76 height 28
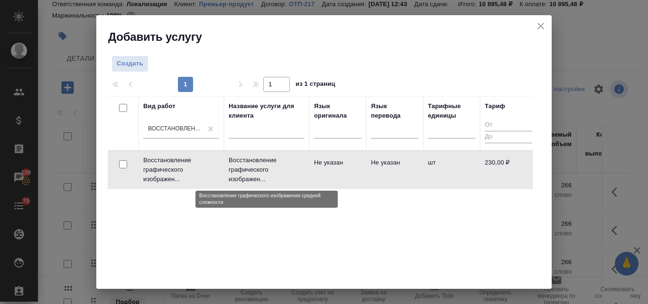
click at [256, 161] on p "Восстановление графического изображен..." at bounding box center [267, 170] width 76 height 28
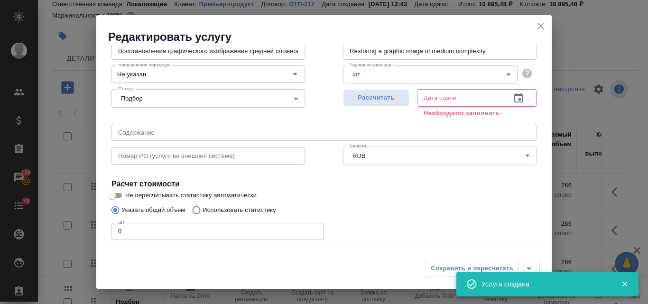
scroll to position [95, 0]
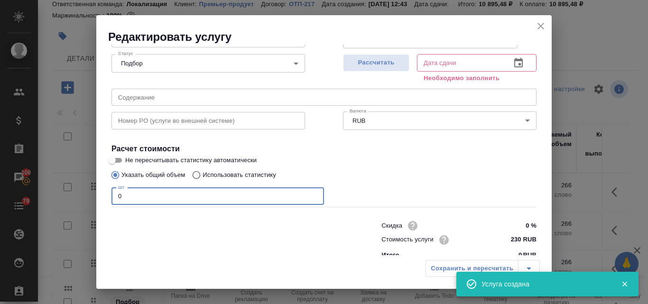
drag, startPoint x: 127, startPoint y: 197, endPoint x: 114, endPoint y: 197, distance: 12.3
click at [114, 197] on input "0" at bounding box center [217, 196] width 212 height 17
type input "6"
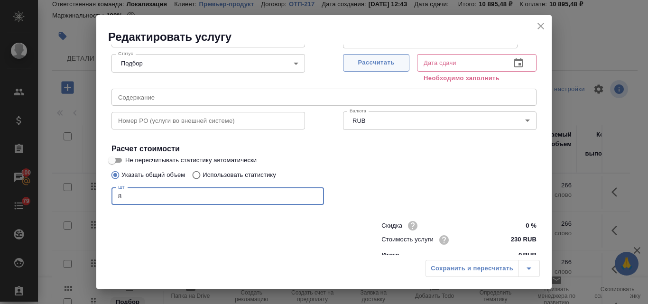
type input "8"
click at [376, 63] on span "Рассчитать" at bounding box center [376, 62] width 56 height 11
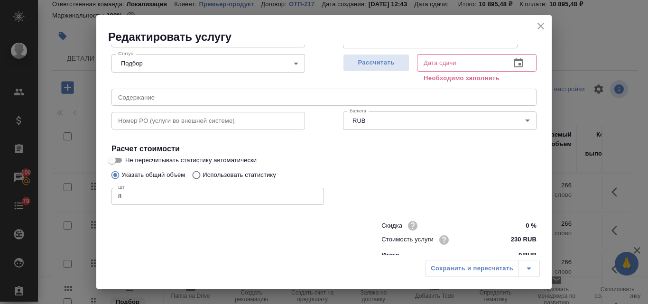
type input "23.09.2025 17:23"
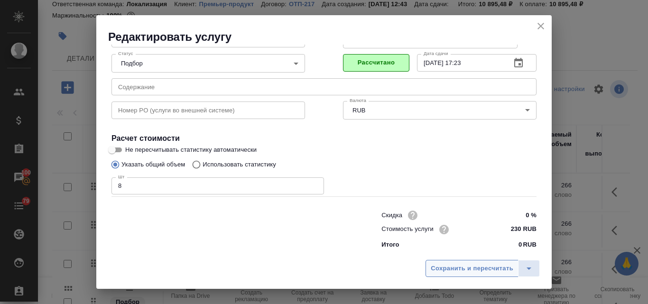
click at [458, 272] on span "Сохранить и пересчитать" at bounding box center [472, 268] width 83 height 11
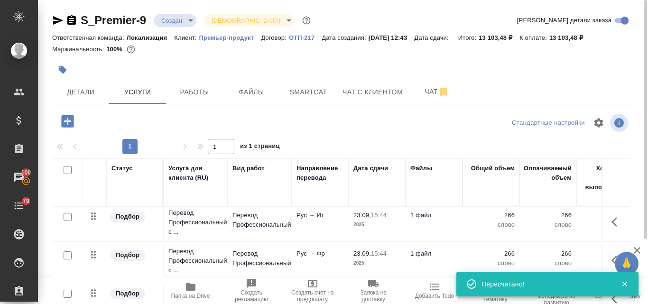
scroll to position [35, 0]
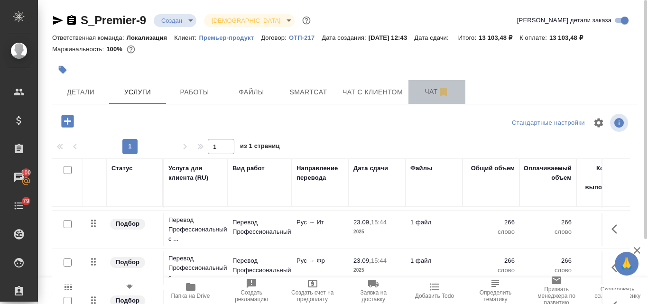
click at [429, 92] on span "Чат" at bounding box center [437, 92] width 46 height 12
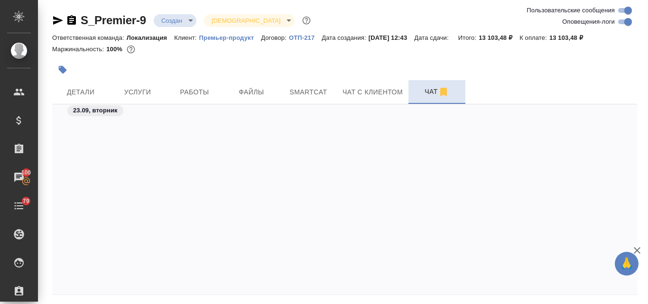
scroll to position [278, 0]
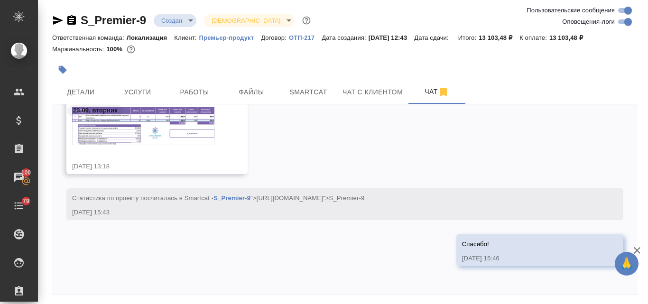
click at [129, 118] on div "23.09, вторник" at bounding box center [344, 113] width 585 height 18
click at [125, 116] on div "23.09, вторник" at bounding box center [344, 113] width 585 height 18
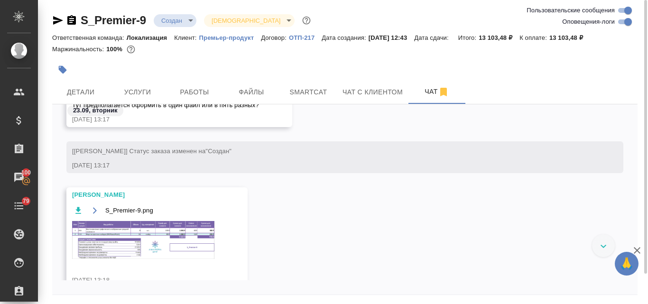
scroll to position [148, 0]
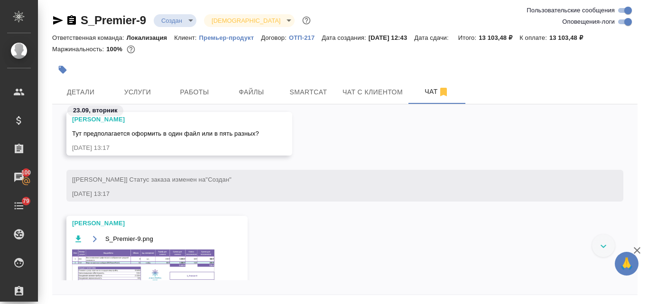
click at [140, 257] on img at bounding box center [143, 268] width 142 height 38
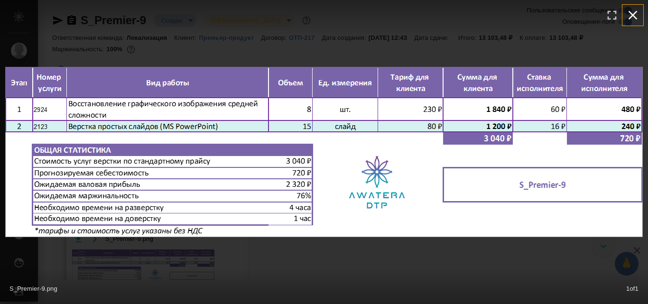
click at [635, 12] on icon "button" at bounding box center [632, 15] width 9 height 9
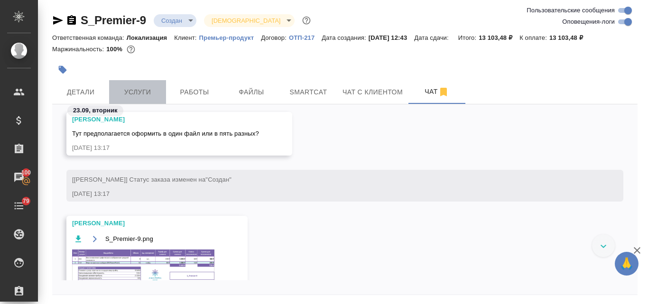
click at [130, 94] on span "Услуги" at bounding box center [138, 92] width 46 height 12
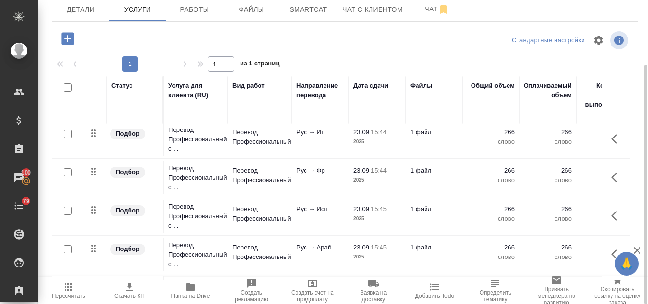
scroll to position [83, 0]
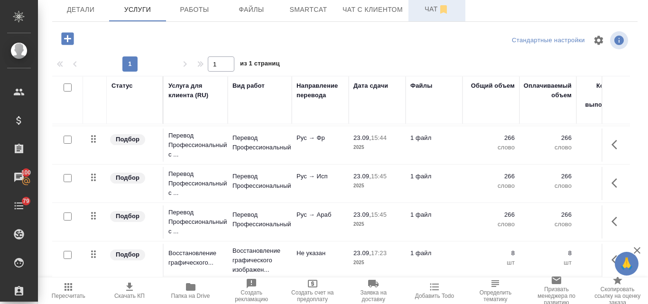
click at [431, 12] on span "Чат" at bounding box center [437, 9] width 46 height 12
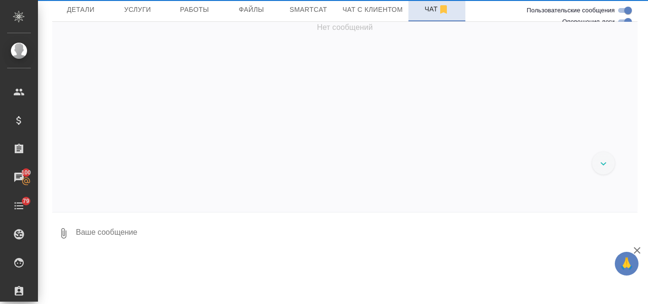
scroll to position [278, 0]
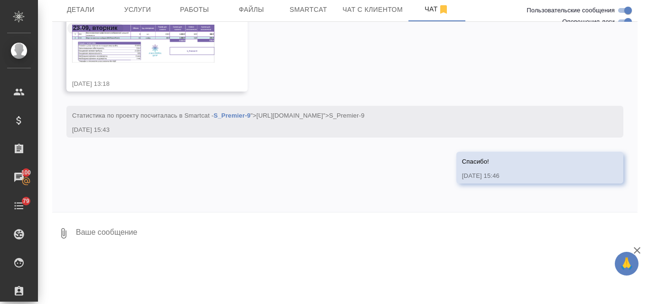
click at [108, 32] on p "23.09, вторник" at bounding box center [95, 27] width 45 height 9
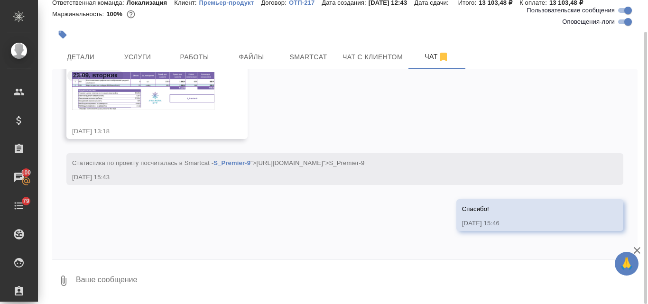
click at [143, 98] on img at bounding box center [143, 91] width 142 height 38
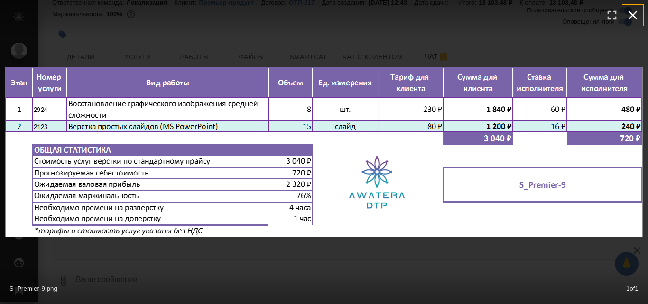
click at [633, 12] on icon "button" at bounding box center [632, 15] width 15 height 15
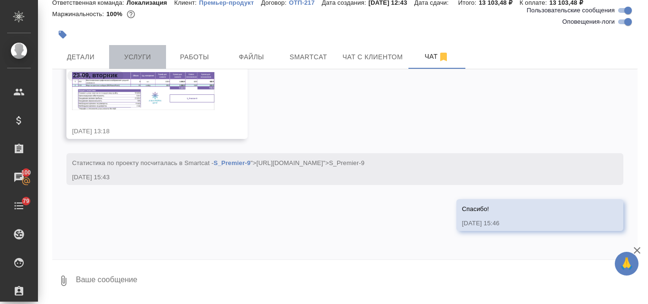
click at [130, 53] on span "Услуги" at bounding box center [138, 57] width 46 height 12
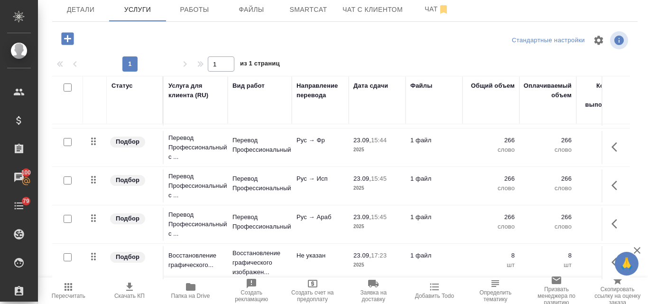
scroll to position [83, 0]
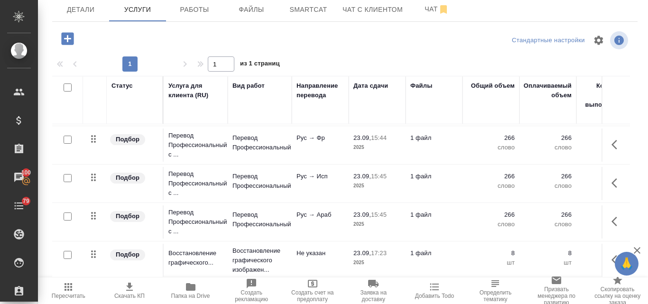
click at [66, 36] on icon "button" at bounding box center [67, 38] width 12 height 12
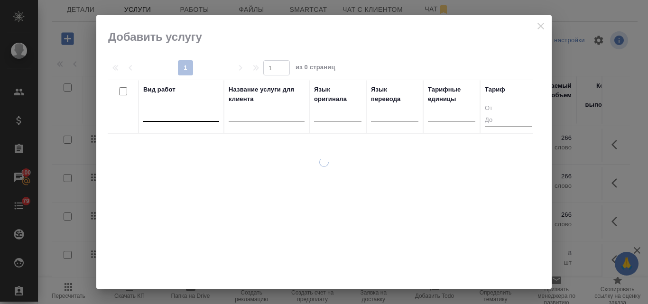
click at [160, 115] on div at bounding box center [181, 112] width 76 height 14
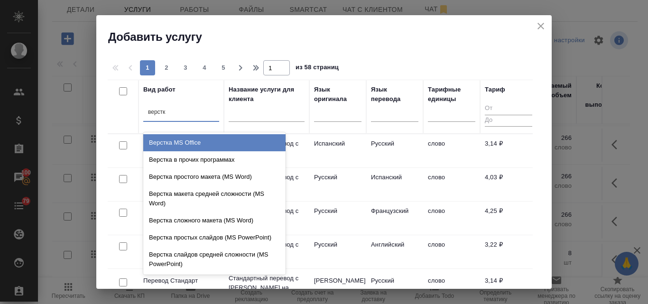
type input "верстка"
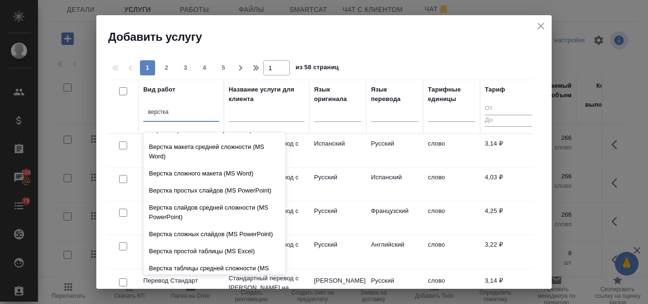
scroll to position [47, 0]
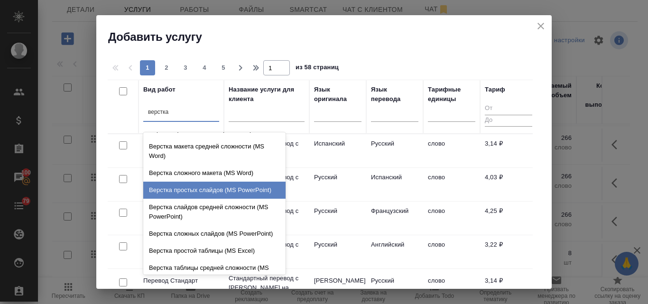
click at [214, 189] on div "Верстка простых слайдов (MS PowerPoint)" at bounding box center [214, 190] width 142 height 17
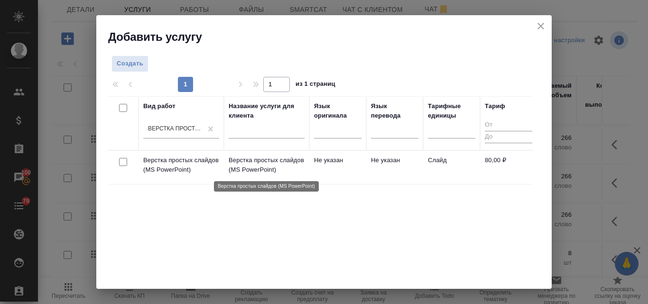
click at [257, 166] on p "Верстка простых слайдов (MS PowerPoint)" at bounding box center [267, 165] width 76 height 19
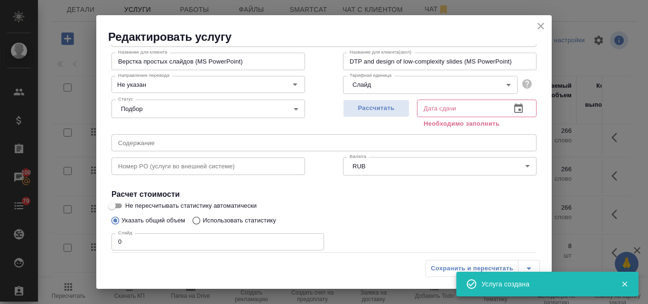
scroll to position [95, 0]
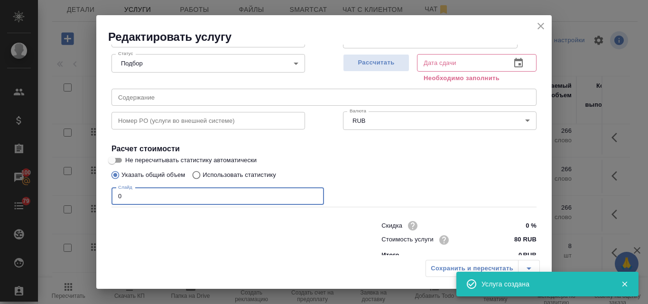
drag, startPoint x: 126, startPoint y: 197, endPoint x: 116, endPoint y: 198, distance: 9.5
click at [116, 198] on input "0" at bounding box center [217, 196] width 212 height 17
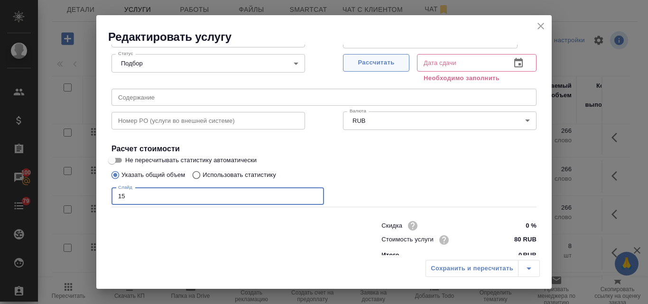
type input "15"
click at [362, 65] on span "Рассчитать" at bounding box center [376, 62] width 56 height 11
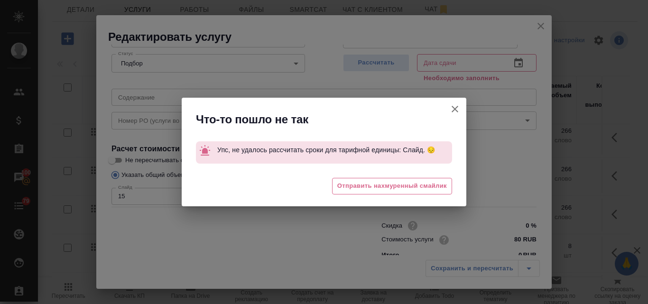
type input "23.09.2025 16:34"
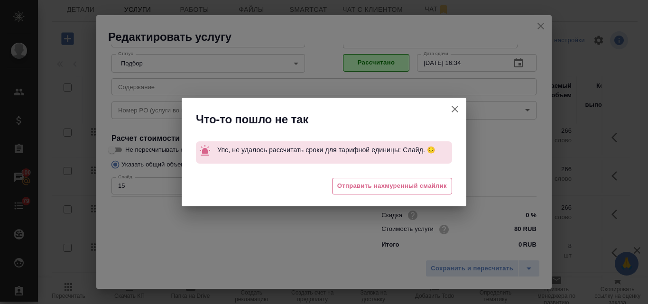
click at [452, 104] on icon "button" at bounding box center [454, 108] width 11 height 11
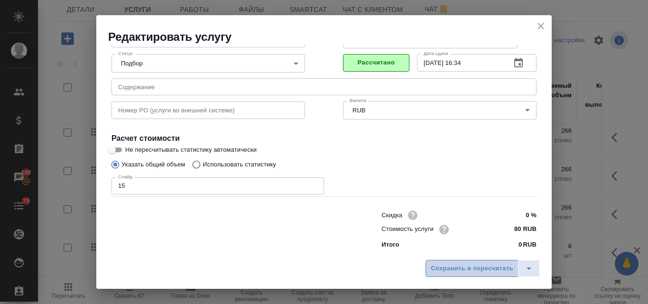
click at [471, 269] on span "Сохранить и пересчитать" at bounding box center [472, 268] width 83 height 11
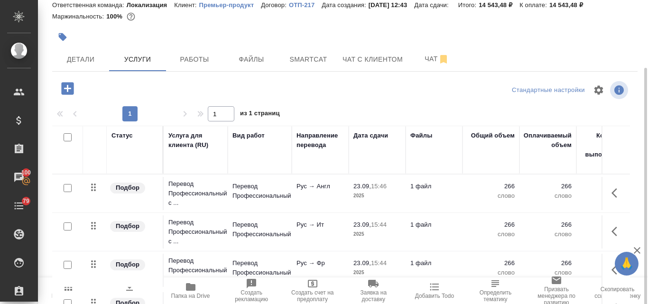
scroll to position [0, 0]
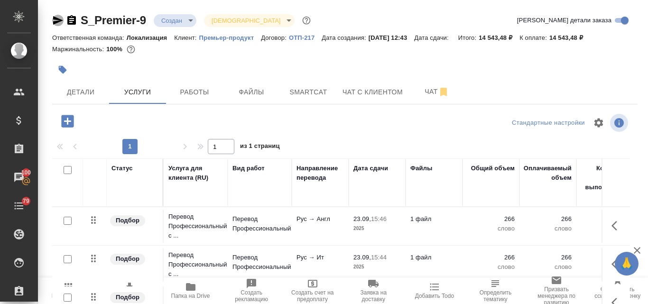
click at [60, 20] on icon "button" at bounding box center [58, 20] width 10 height 9
click at [89, 98] on button "Детали" at bounding box center [80, 92] width 57 height 24
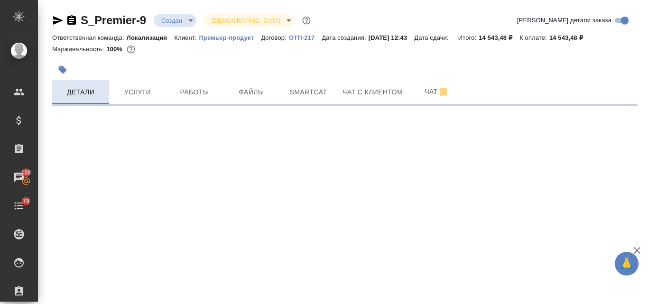
select select "RU"
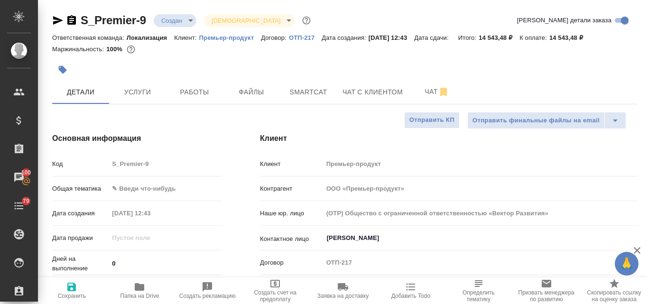
type textarea "x"
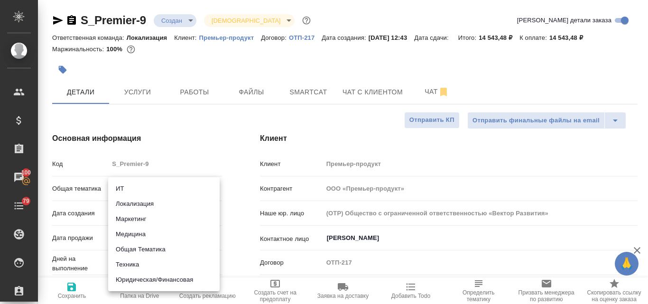
click at [145, 182] on body "🙏 .cls-1 fill:#fff; AWATERA Valyaeva Anna Клиенты Спецификации Заказы 100 Чаты …" at bounding box center [324, 152] width 648 height 304
click at [146, 221] on li "Маркетинг" at bounding box center [163, 219] width 111 height 15
type input "marketing"
type textarea "x"
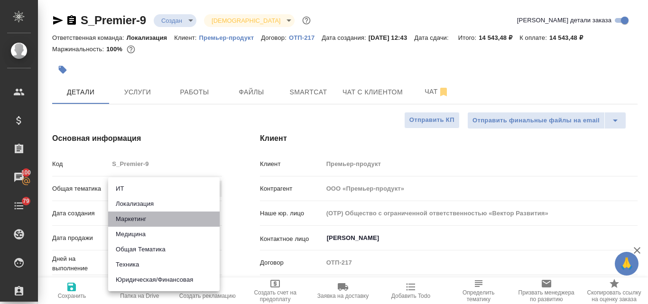
type textarea "x"
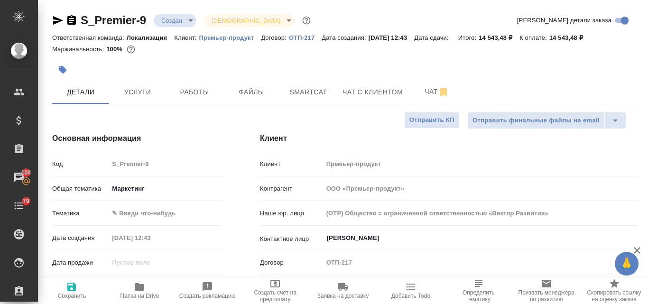
click at [129, 214] on body "🙏 .cls-1 fill:#fff; AWATERA Valyaeva Anna Клиенты Спецификации Заказы 100 Чаты …" at bounding box center [324, 152] width 648 height 304
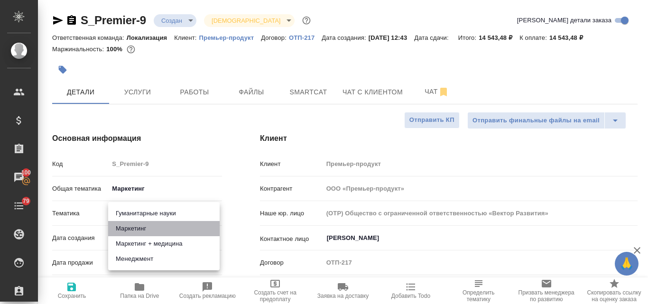
click at [135, 226] on li "Маркетинг" at bounding box center [163, 228] width 111 height 15
type textarea "x"
type input "5a8b8b956a9677013d343d63"
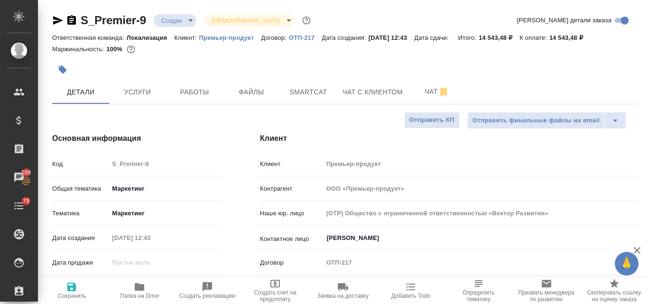
click at [72, 292] on icon "button" at bounding box center [71, 286] width 11 height 11
type textarea "x"
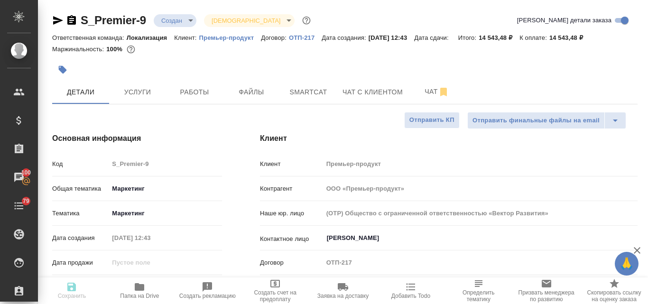
type textarea "x"
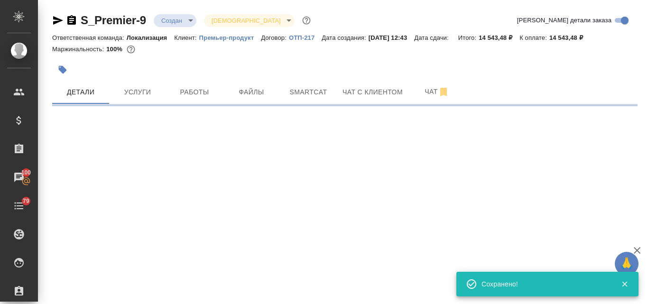
select select "RU"
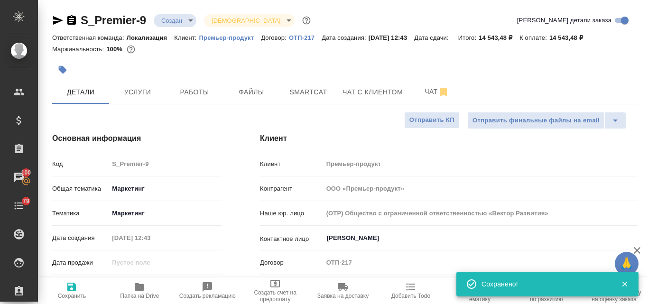
type textarea "x"
click at [137, 96] on span "Услуги" at bounding box center [138, 92] width 46 height 12
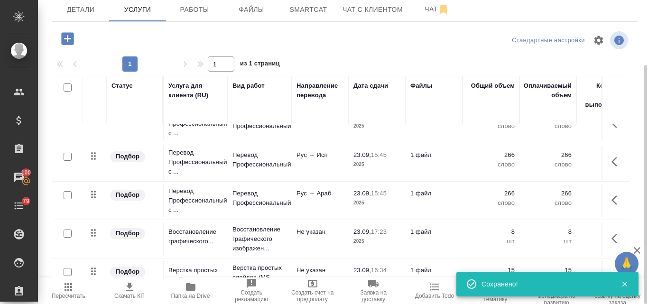
scroll to position [121, 0]
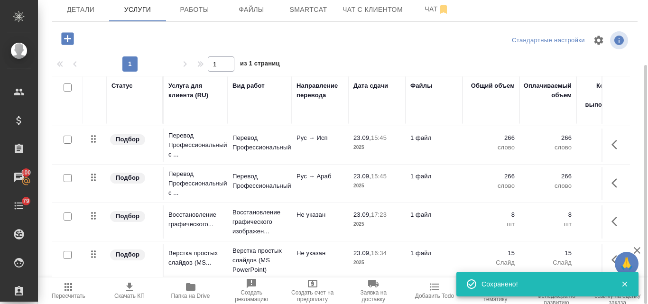
click at [128, 294] on span "Скачать КП" at bounding box center [129, 296] width 30 height 7
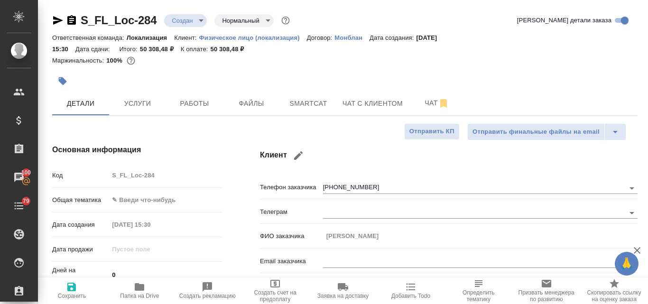
select select "RU"
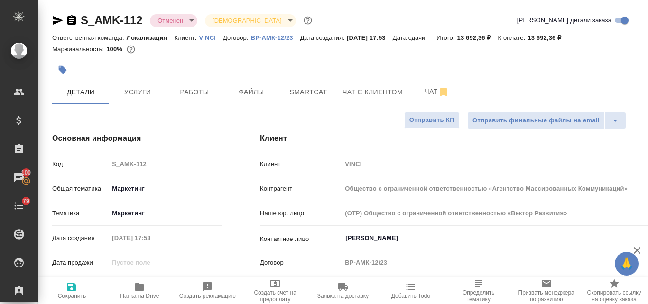
select select "RU"
